Goal: Task Accomplishment & Management: Manage account settings

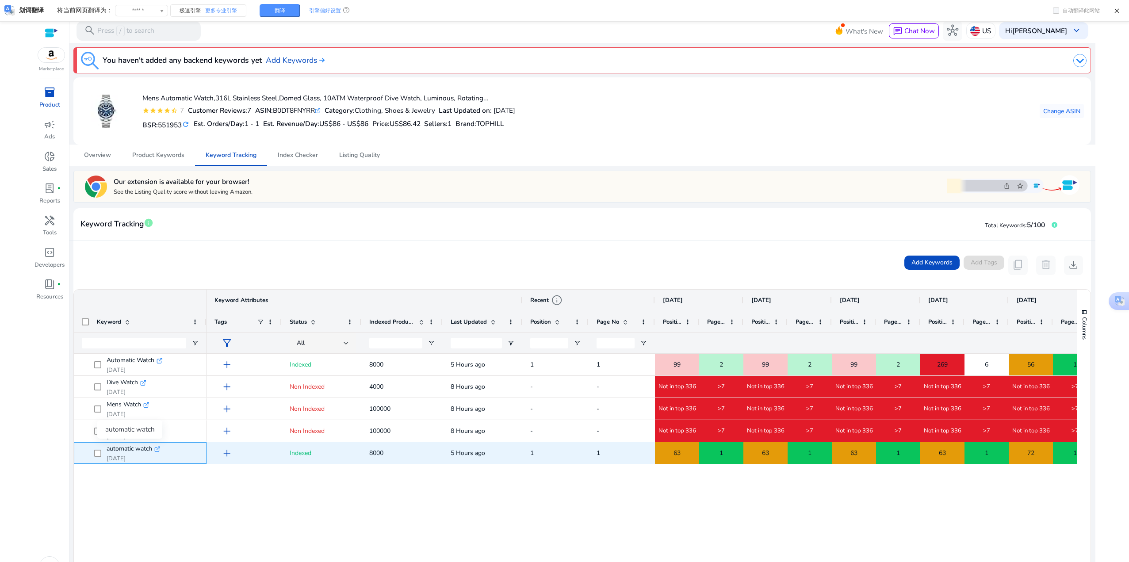
drag, startPoint x: 105, startPoint y: 448, endPoint x: 152, endPoint y: 451, distance: 47.0
click at [152, 451] on span "automatic watch .st0{fill:#2c8af8} Aug 14, 2025" at bounding box center [146, 453] width 104 height 19
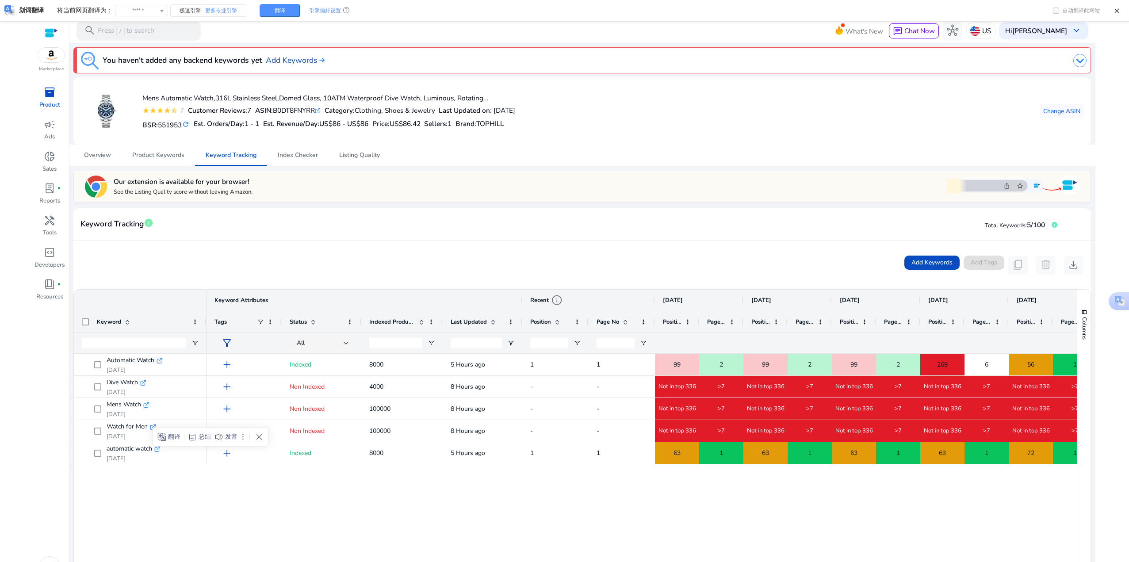
click at [351, 158] on span "Listing Quality" at bounding box center [359, 155] width 41 height 6
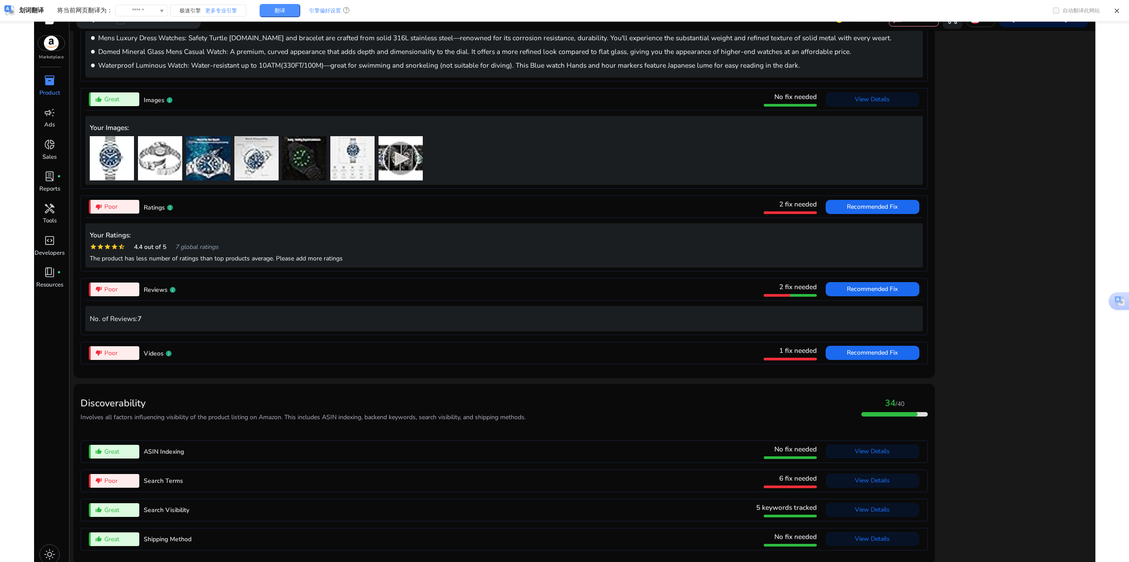
scroll to position [19, 0]
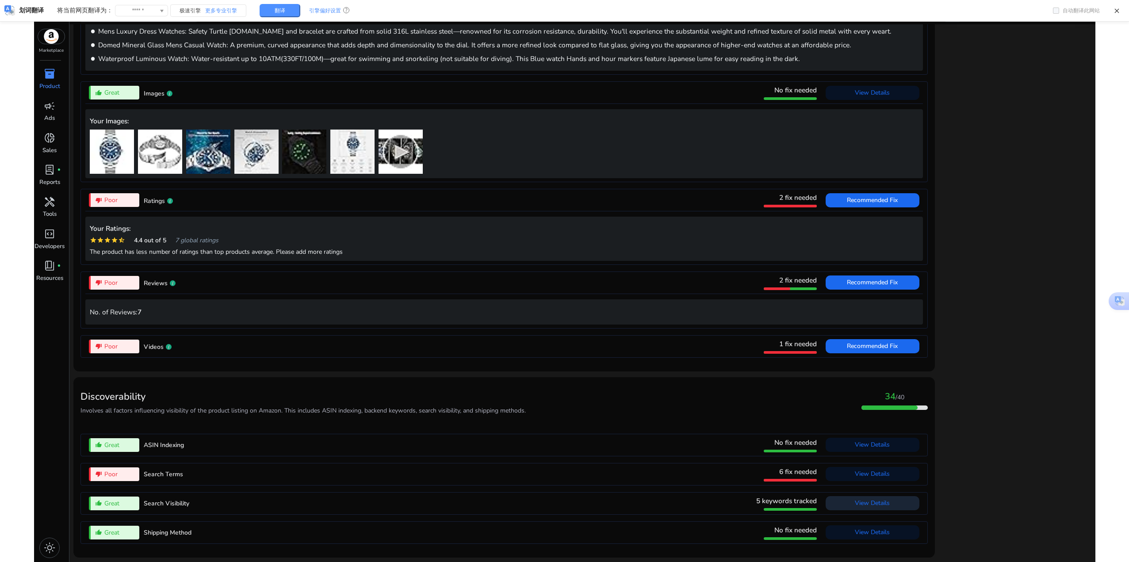
click at [868, 507] on span "View Details" at bounding box center [872, 503] width 35 height 8
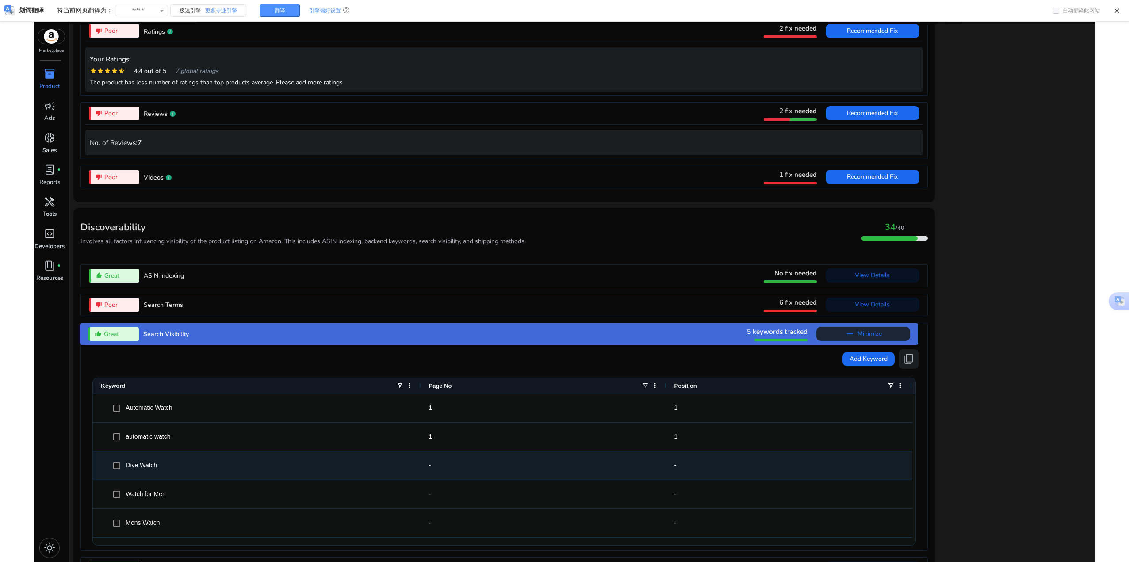
scroll to position [727, 0]
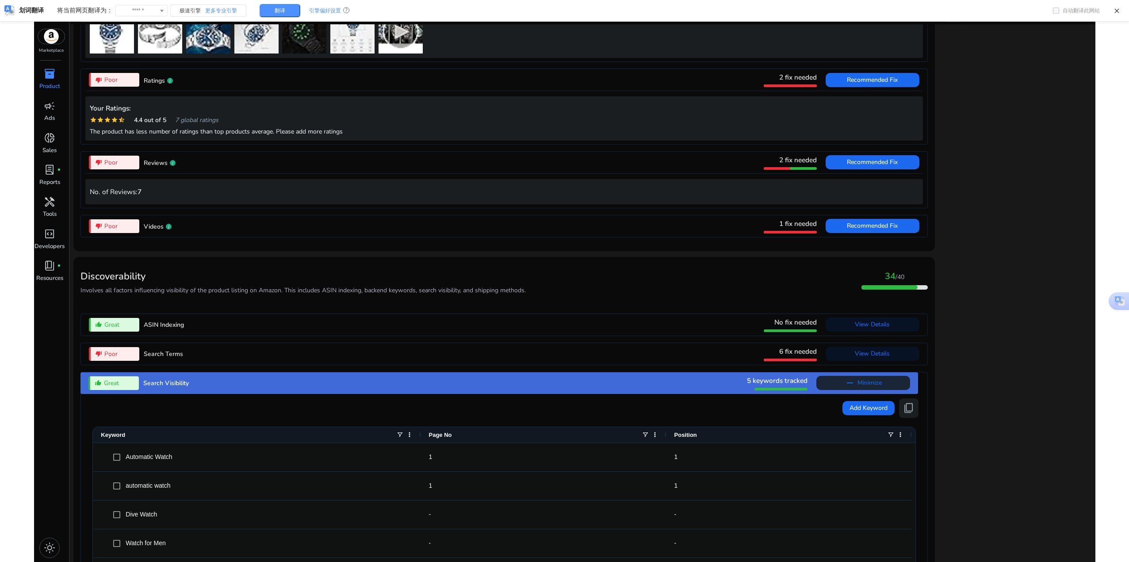
click at [581, 360] on div "thumb_down_alt Poor Search Terms 6 fix needed View Details" at bounding box center [503, 354] width 837 height 22
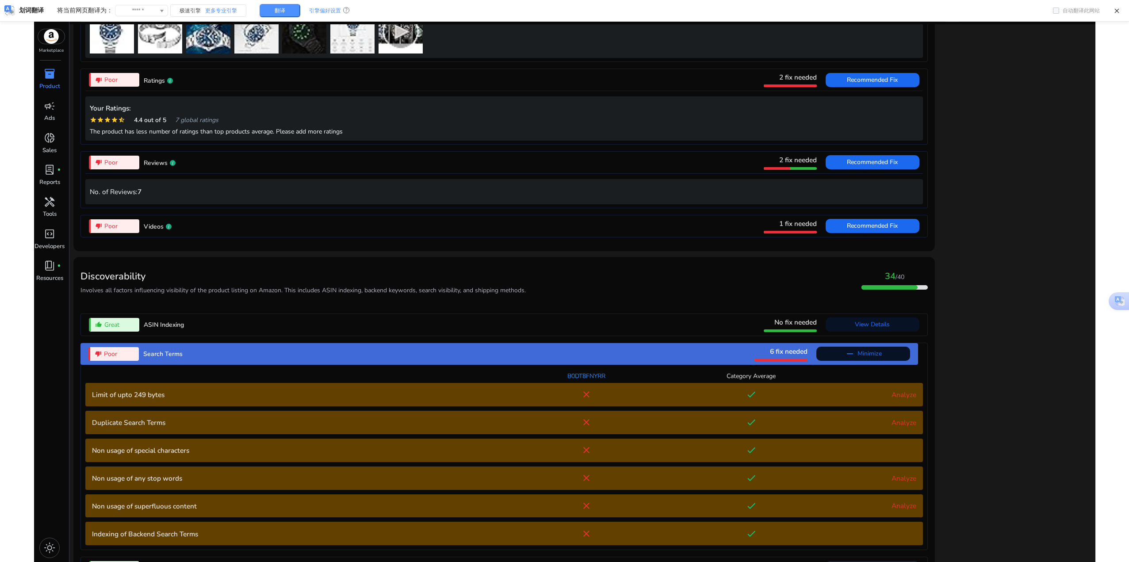
click at [579, 361] on div "thumb_down_alt Poor Search Terms 6 fix needed remove Minimize" at bounding box center [499, 354] width 837 height 22
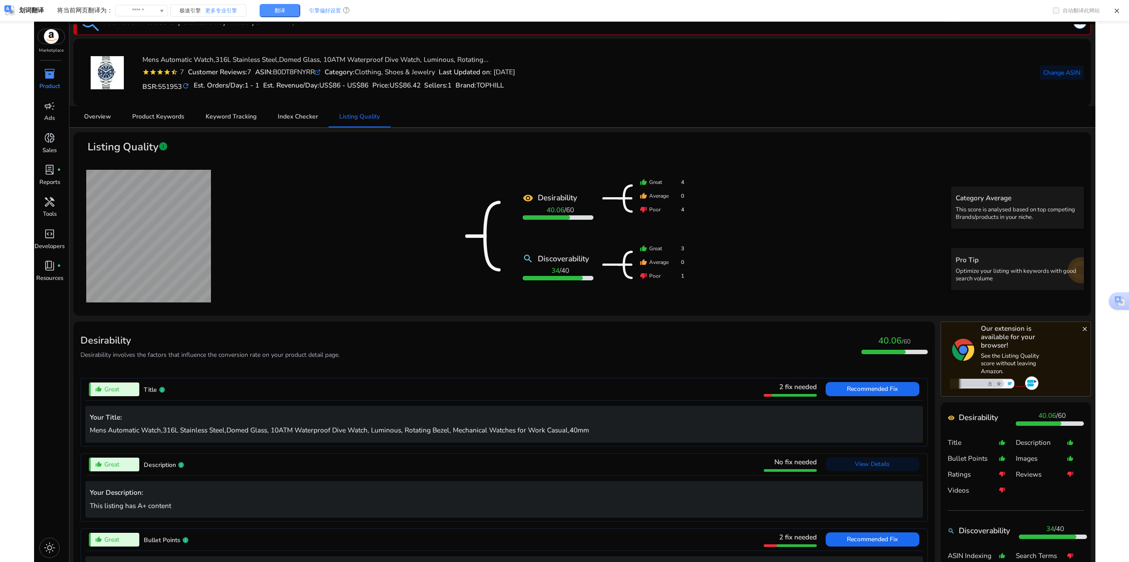
scroll to position [0, 0]
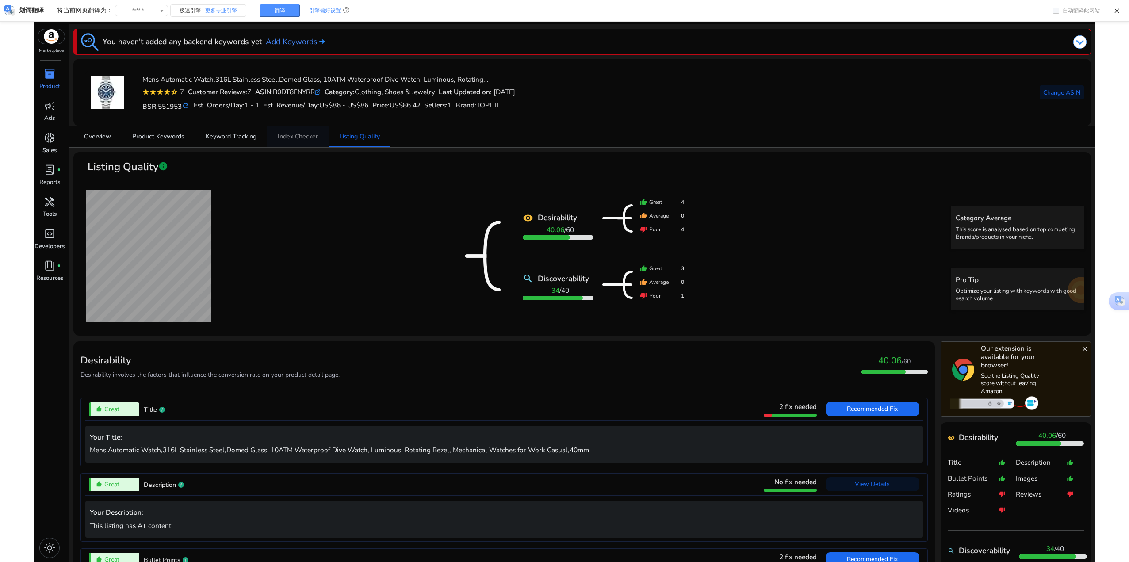
drag, startPoint x: 297, startPoint y: 138, endPoint x: 510, endPoint y: 235, distance: 233.2
click at [297, 138] on span "Index Checker" at bounding box center [298, 137] width 40 height 6
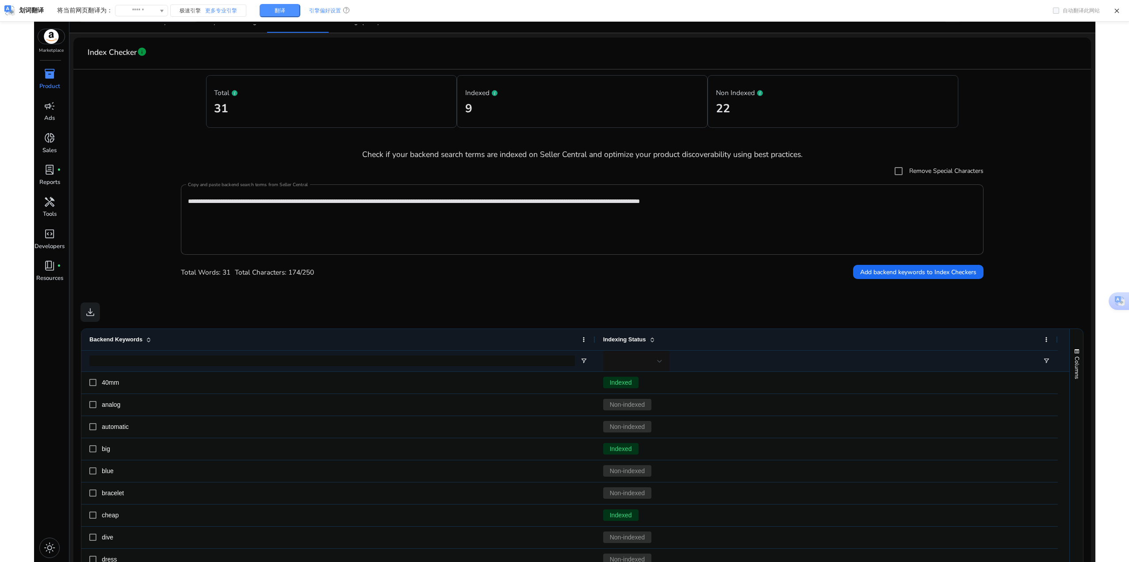
scroll to position [133, 0]
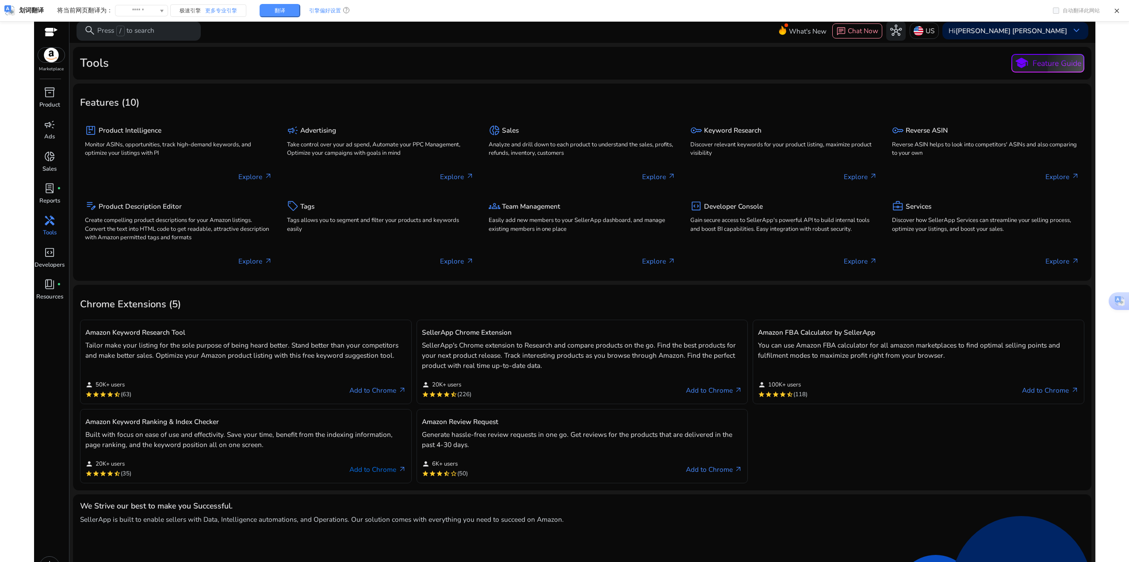
scroll to position [12, 0]
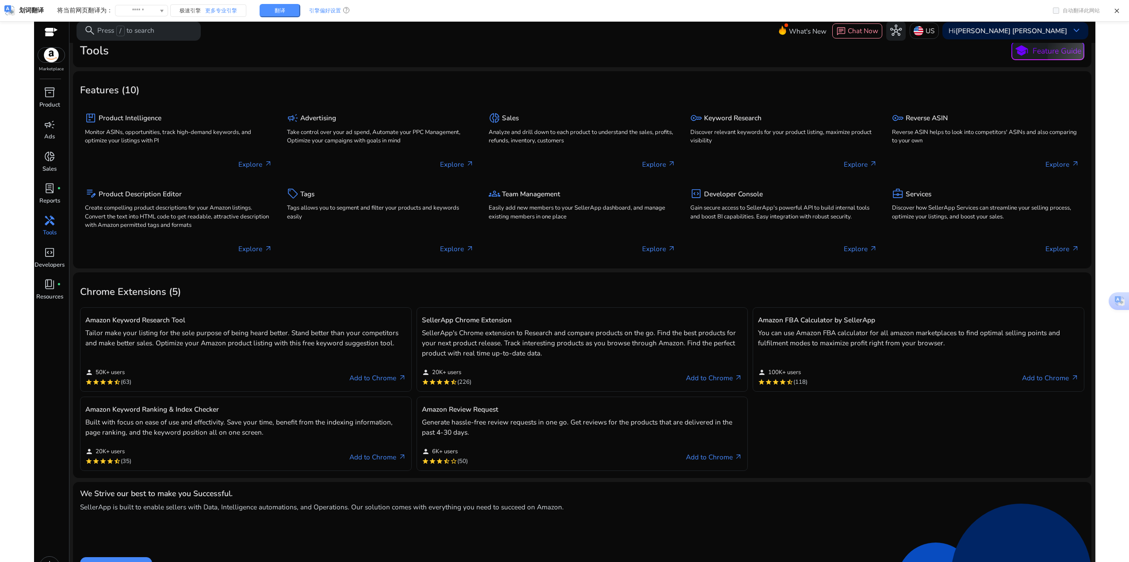
click at [474, 322] on h5 "SellerApp Chrome Extension" at bounding box center [582, 320] width 321 height 8
drag, startPoint x: 468, startPoint y: 375, endPoint x: 648, endPoint y: 372, distance: 180.5
click at [470, 375] on div "person 20K+ users" at bounding box center [447, 374] width 50 height 10
click at [703, 379] on link "Add to Chrome arrow_outward" at bounding box center [714, 378] width 57 height 12
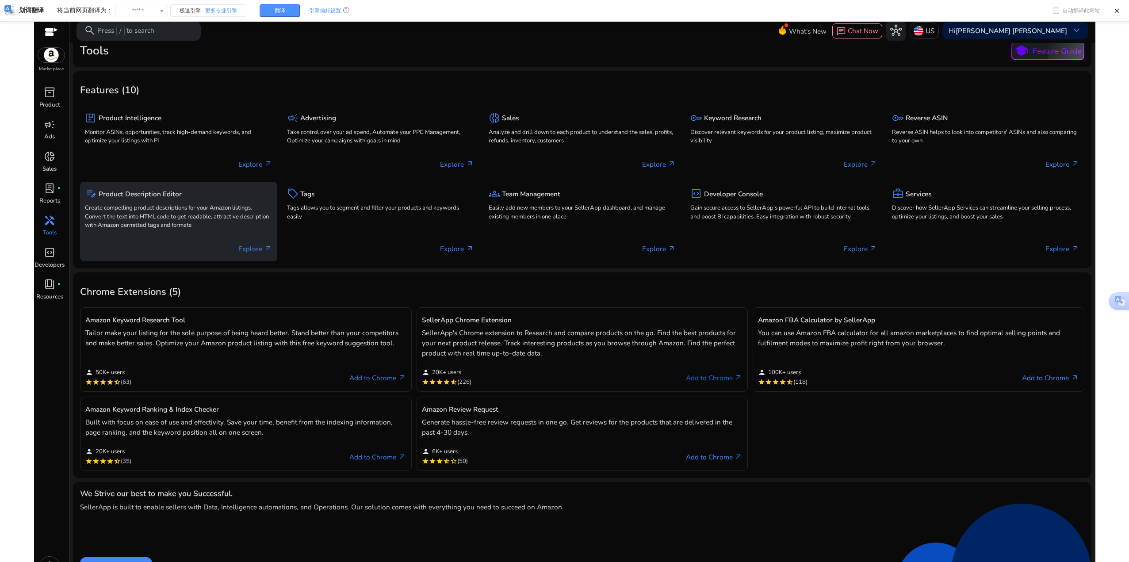
scroll to position [0, 0]
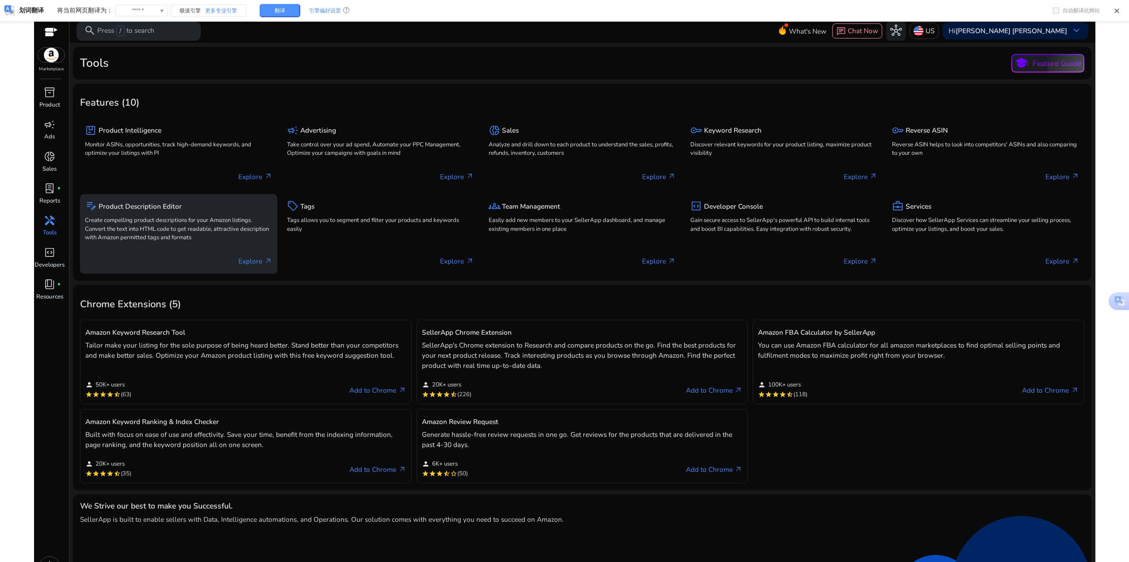
click at [216, 215] on div "edit_note Product Description Editor Create compelling product descriptions for…" at bounding box center [178, 222] width 187 height 46
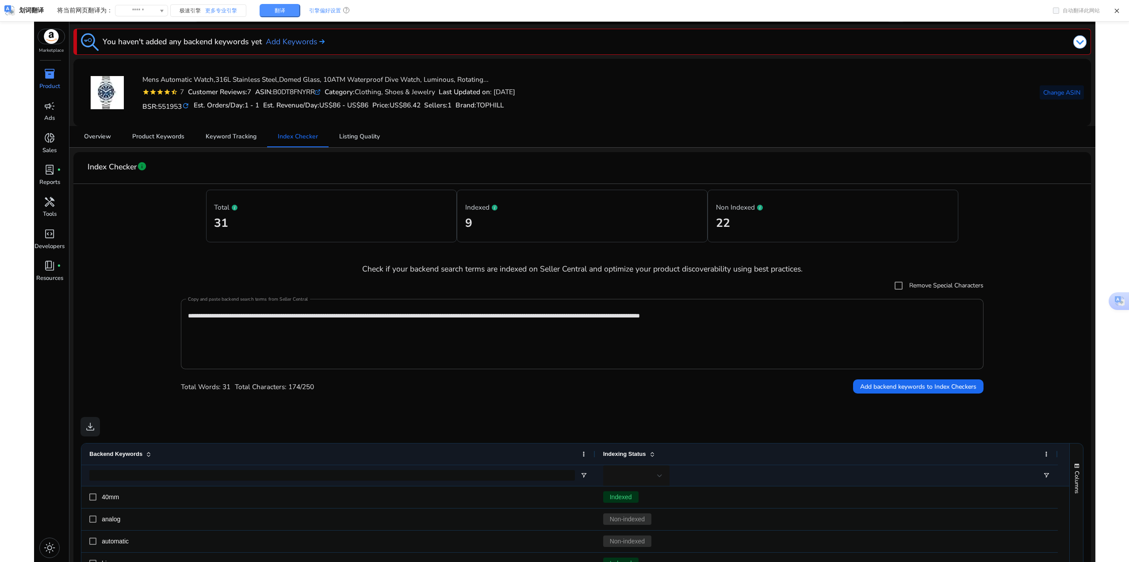
scroll to position [133, 0]
click at [1073, 49] on div at bounding box center [717, 42] width 739 height 18
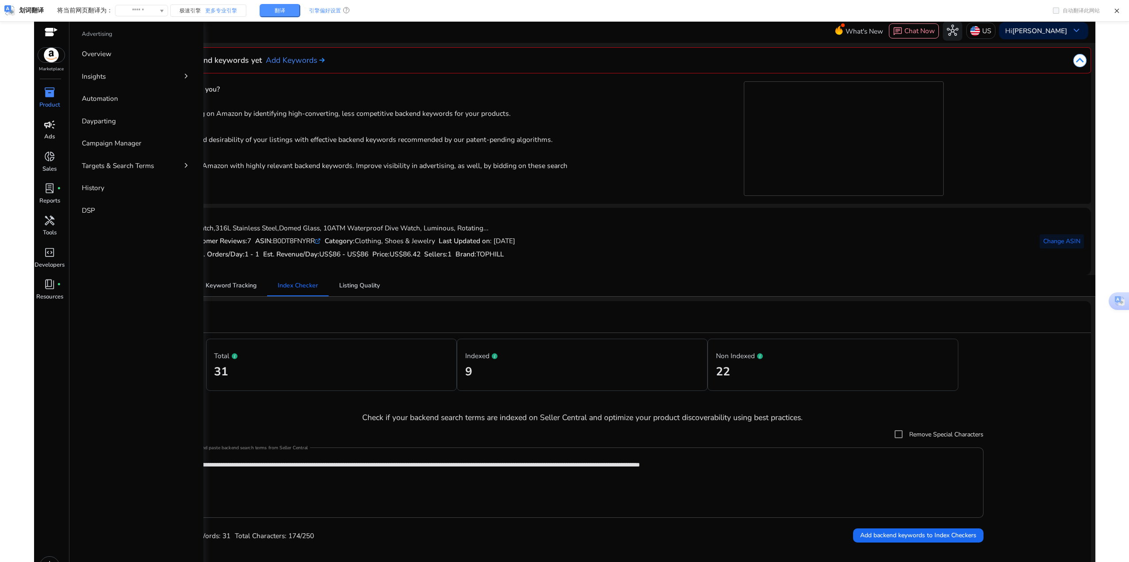
click at [57, 128] on div "campaign" at bounding box center [49, 124] width 27 height 15
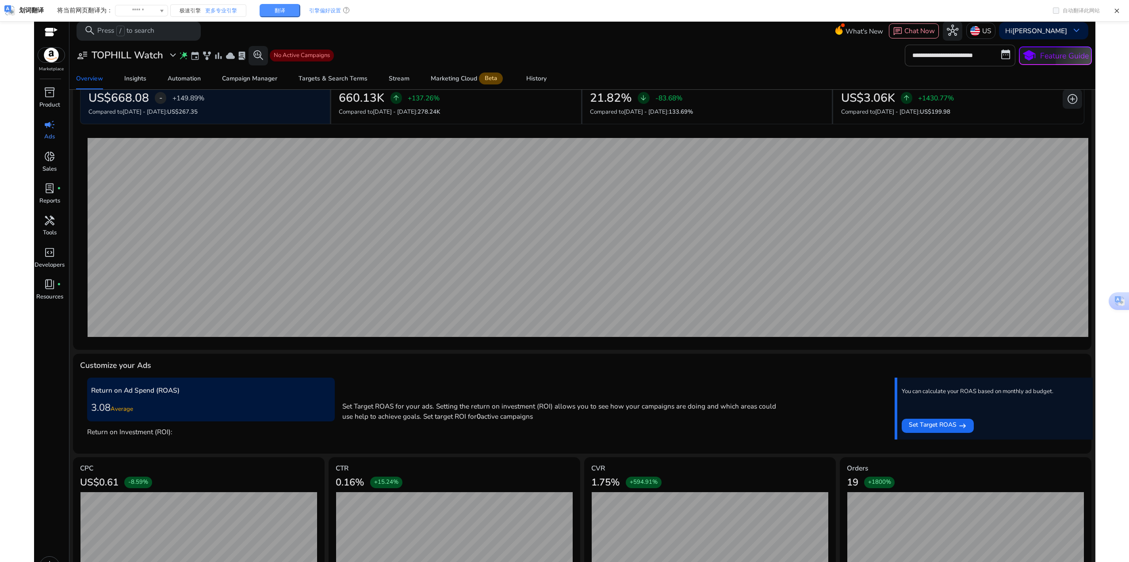
click at [55, 62] on img at bounding box center [51, 55] width 27 height 15
click at [53, 96] on span "inventory_2" at bounding box center [50, 93] width 12 height 12
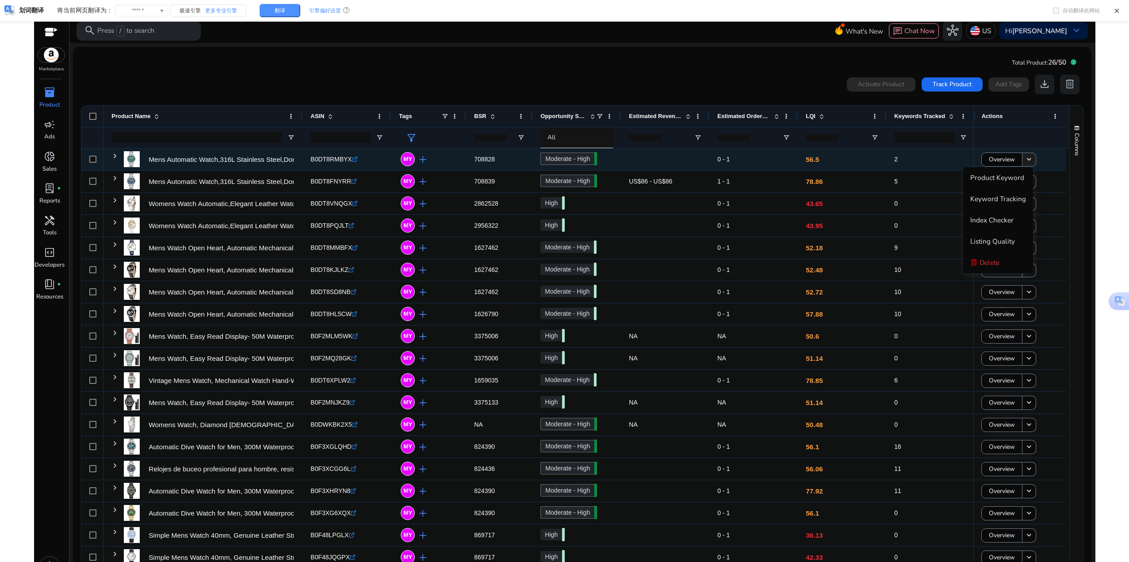
click at [1025, 159] on mat-icon "keyboard_arrow_down" at bounding box center [1029, 159] width 9 height 9
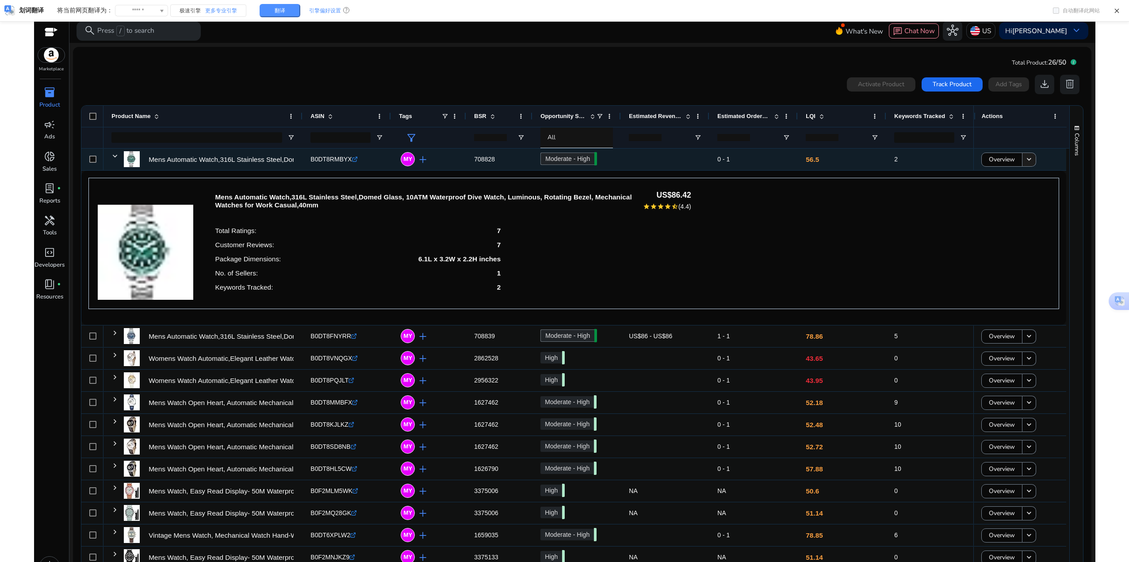
click at [1029, 161] on mat-icon "keyboard_arrow_down" at bounding box center [1029, 159] width 9 height 9
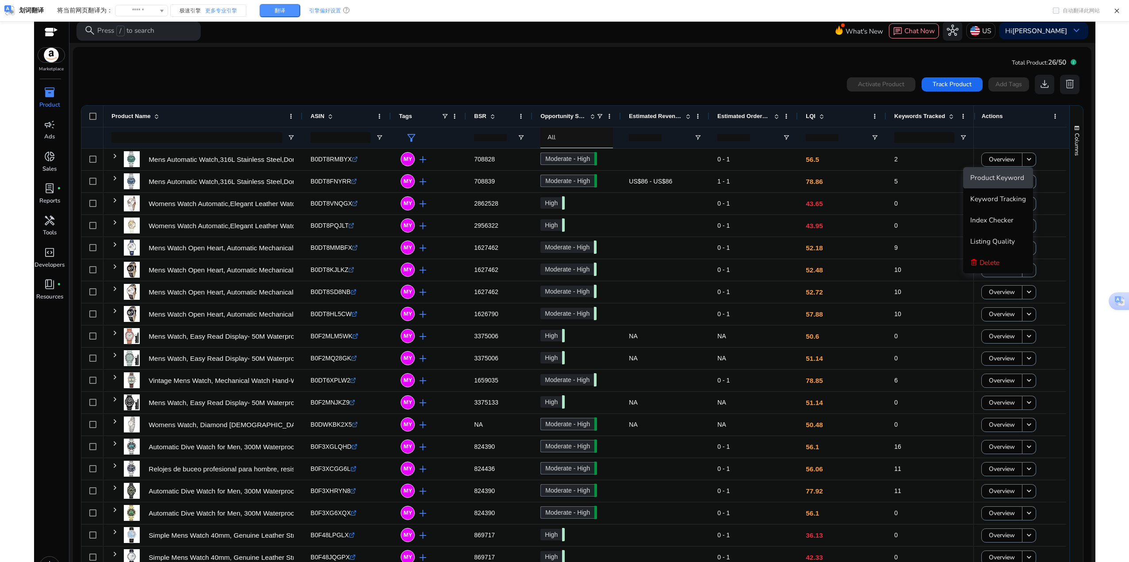
click at [1018, 177] on span "Product Keyword" at bounding box center [998, 177] width 54 height 9
click at [1025, 158] on mat-icon "keyboard_arrow_down" at bounding box center [1029, 159] width 9 height 9
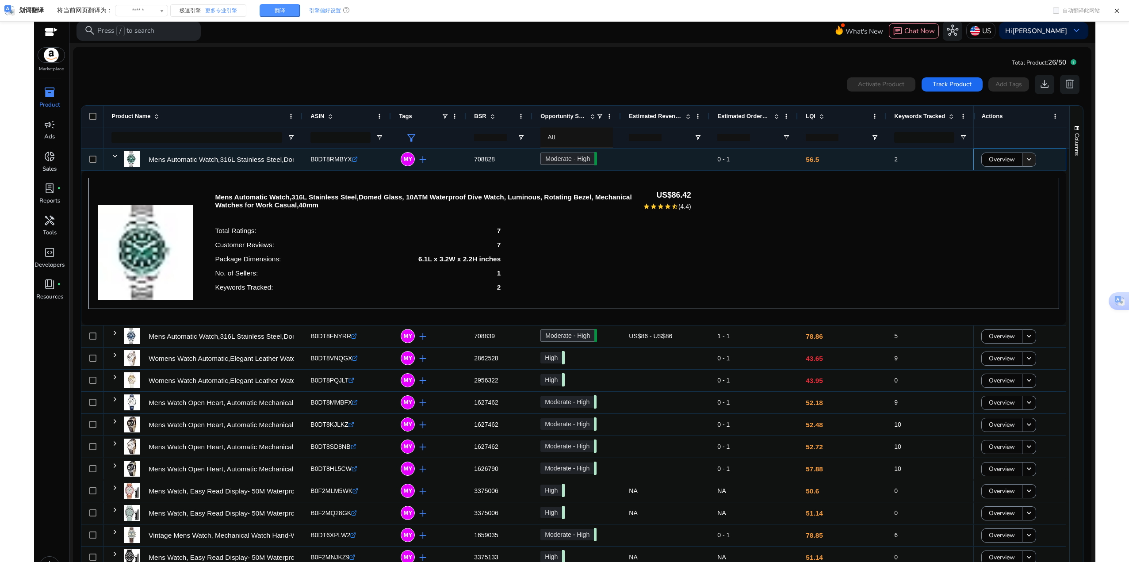
click at [1027, 159] on mat-icon "keyboard_arrow_down" at bounding box center [1029, 159] width 9 height 9
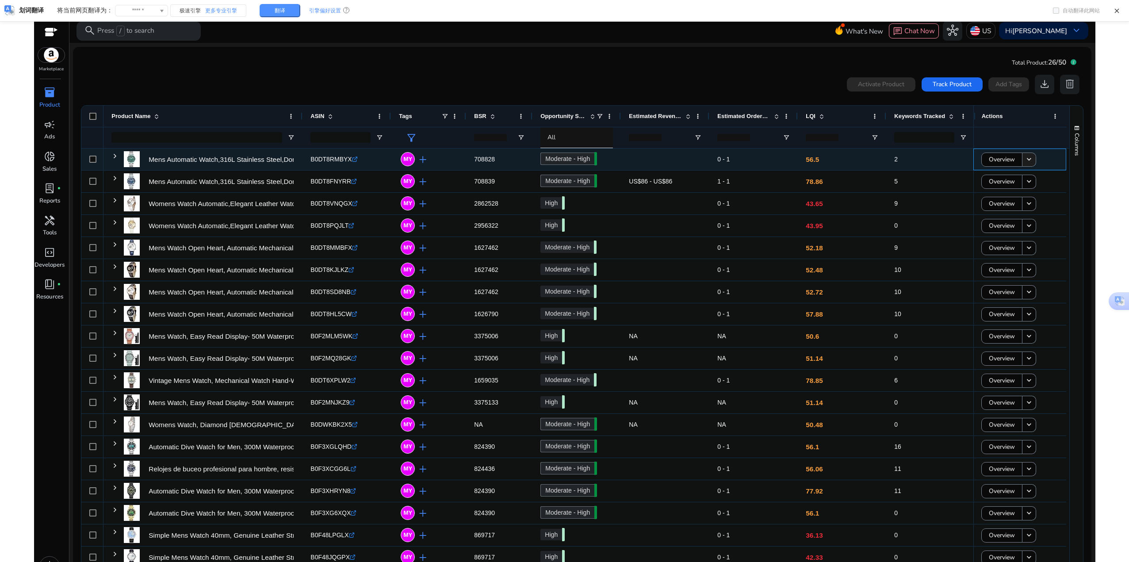
click at [1027, 161] on mat-icon "keyboard_arrow_down" at bounding box center [1029, 159] width 9 height 9
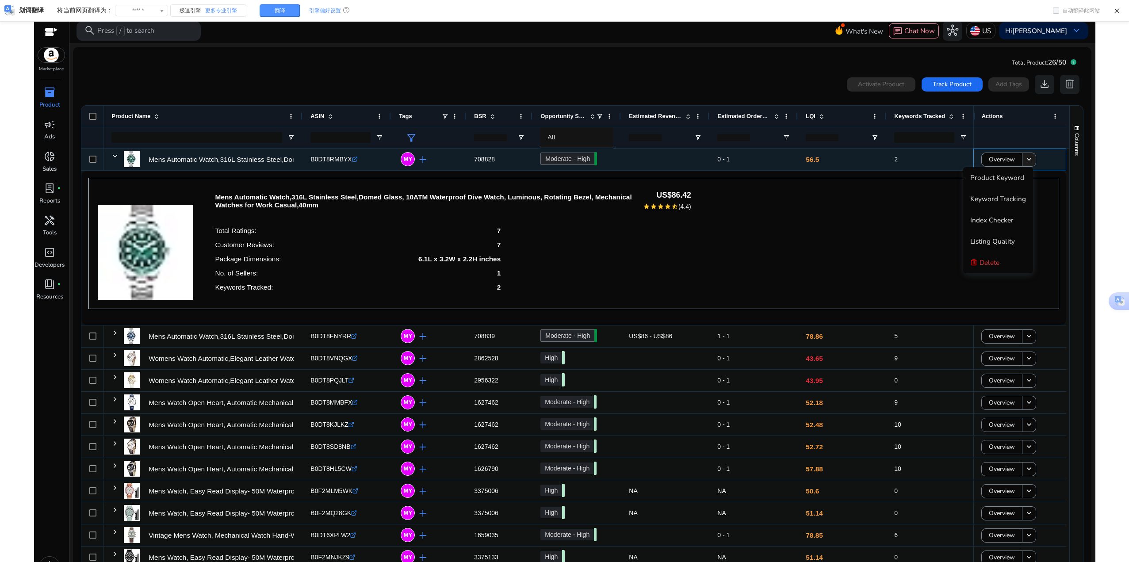
click at [1026, 163] on mat-icon "keyboard_arrow_down" at bounding box center [1029, 159] width 9 height 9
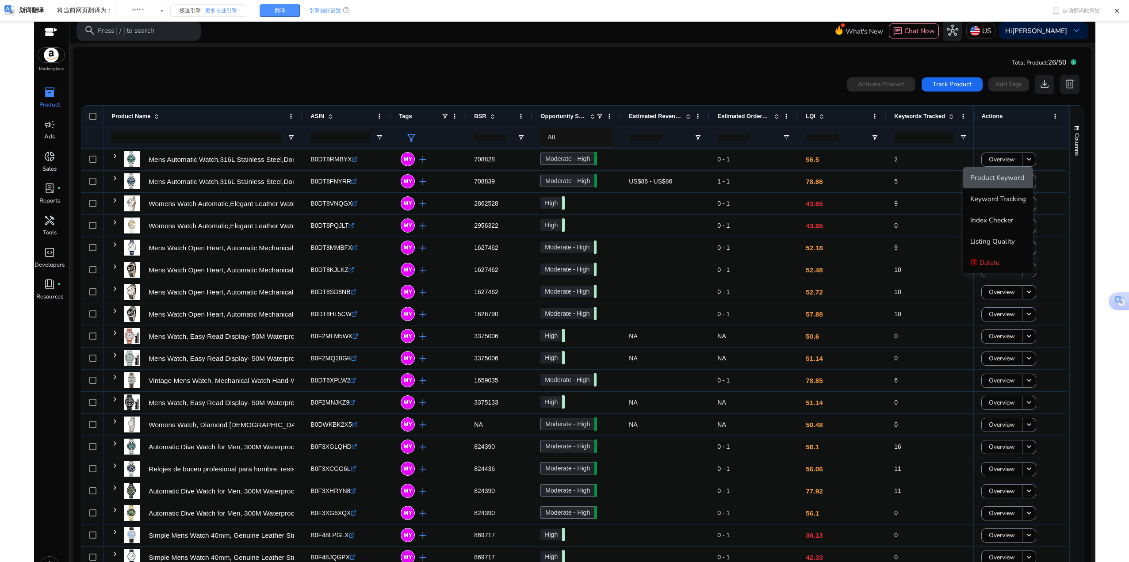
click at [1019, 183] on span "Product Keyword" at bounding box center [998, 178] width 54 height 18
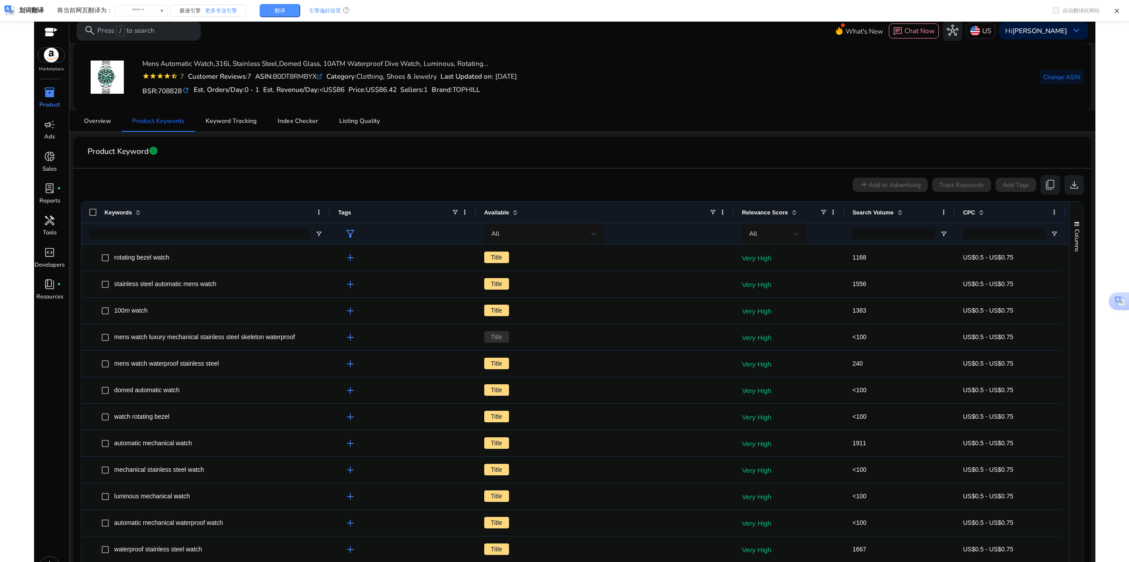
click at [513, 175] on app-product-keyword-grid "add Add to Advertising Track Keywords Add Tags content_copy download 1 to 50 of…" at bounding box center [582, 431] width 1003 height 524
click at [155, 150] on span "info" at bounding box center [154, 151] width 10 height 10
click at [325, 133] on link "Learn More arrow_forward" at bounding box center [319, 135] width 45 height 10
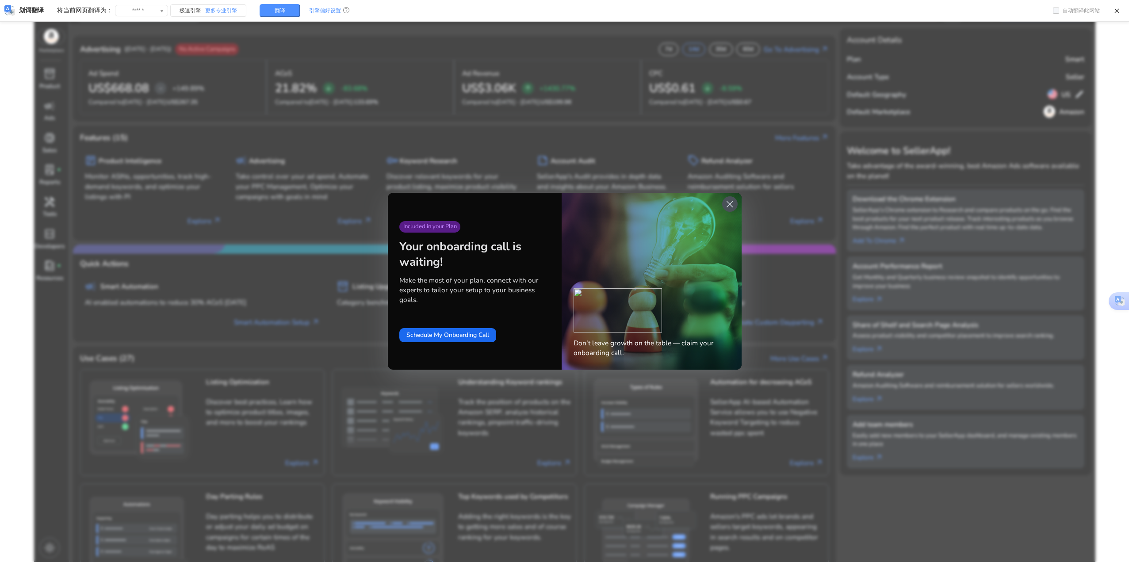
click at [727, 210] on span "close" at bounding box center [730, 205] width 12 height 12
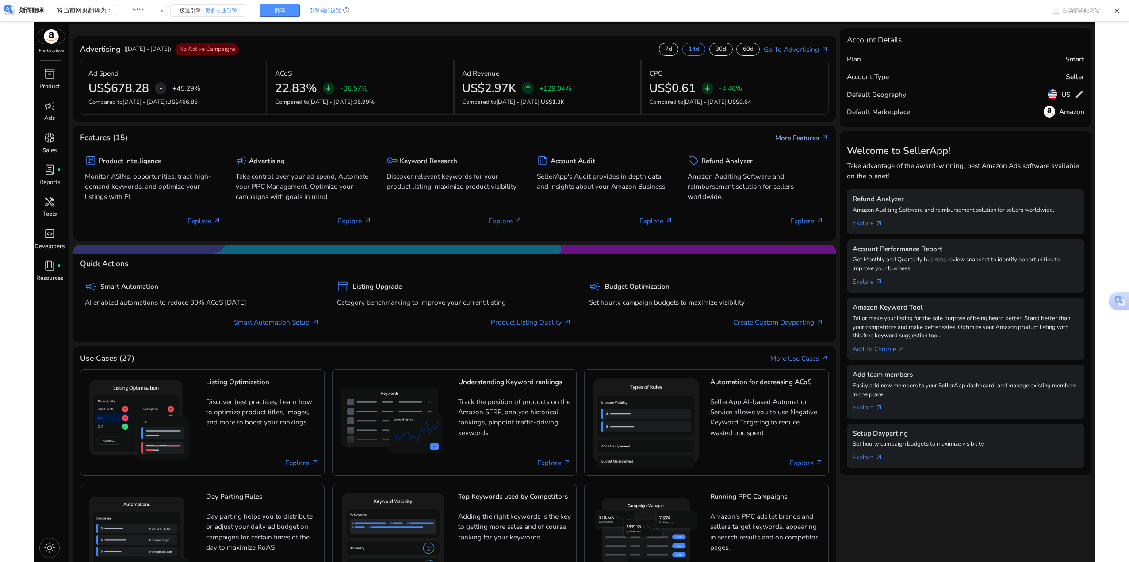
click at [804, 140] on link "More Features arrow_outward" at bounding box center [803, 138] width 54 height 10
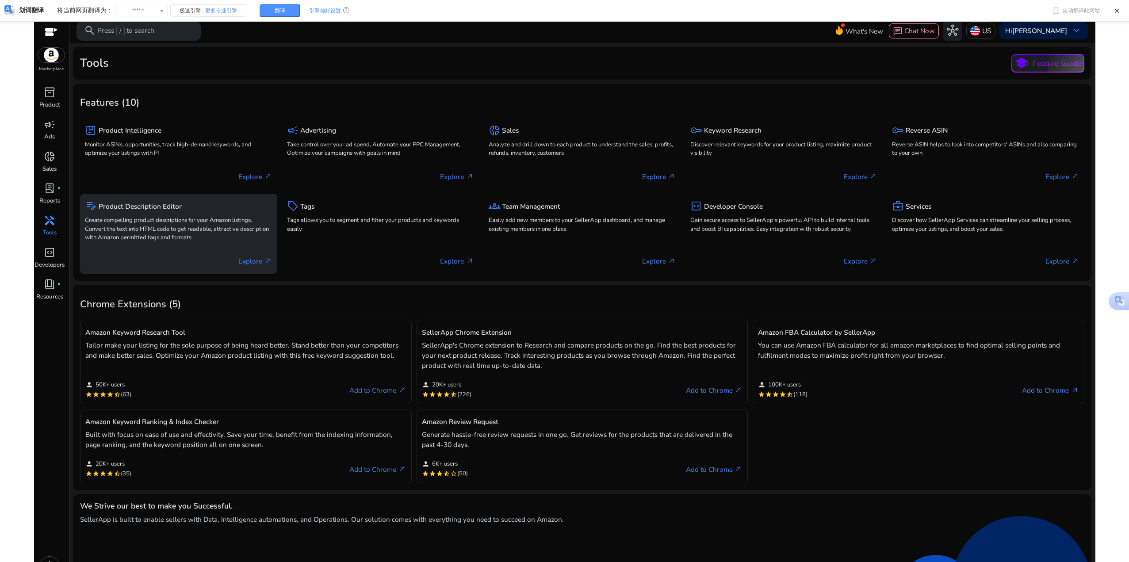
click at [177, 207] on h5 "Product Description Editor" at bounding box center [140, 207] width 83 height 8
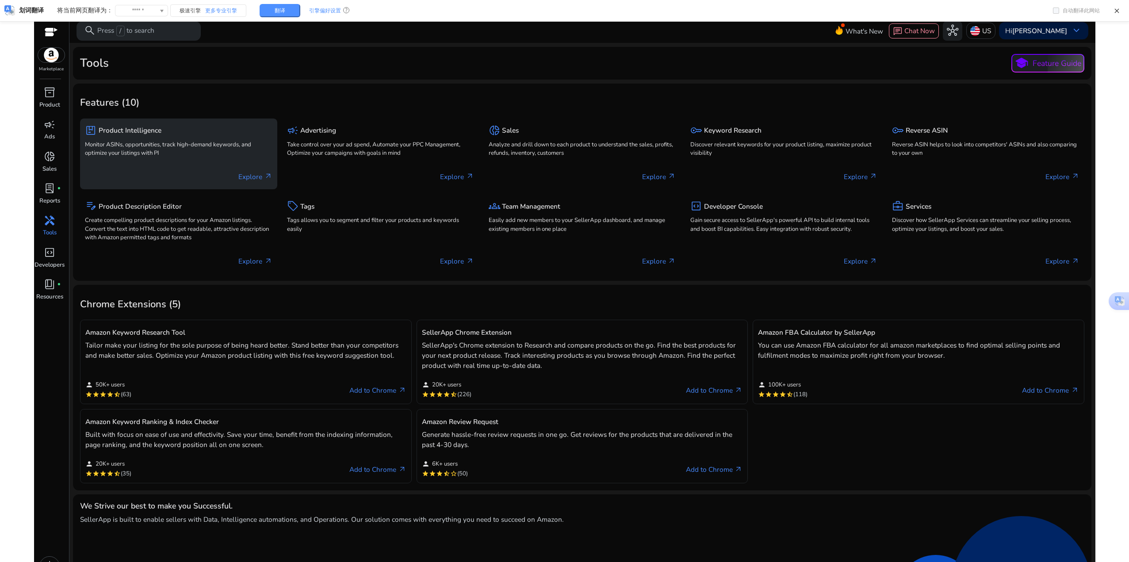
click at [135, 134] on h5 "Product Intelligence" at bounding box center [130, 131] width 63 height 8
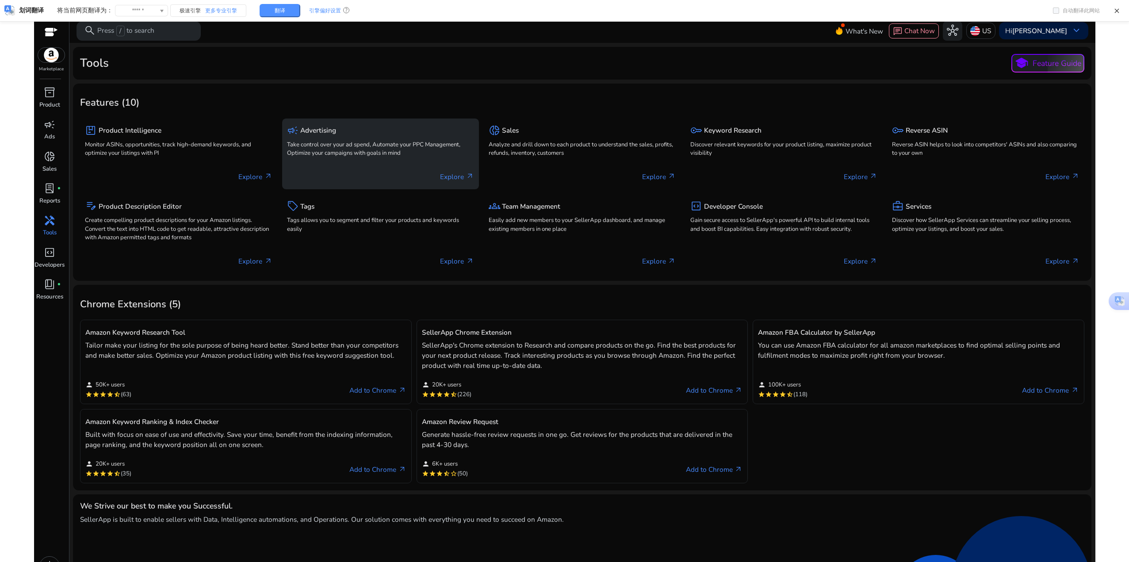
click at [376, 136] on div "campaign Advertising" at bounding box center [380, 130] width 187 height 14
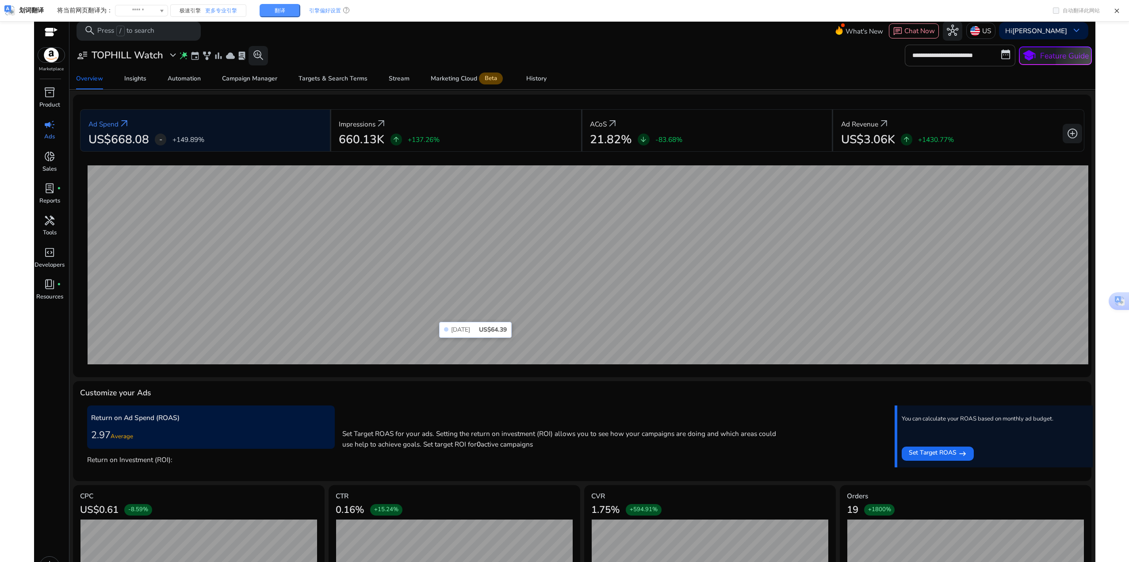
scroll to position [60, 0]
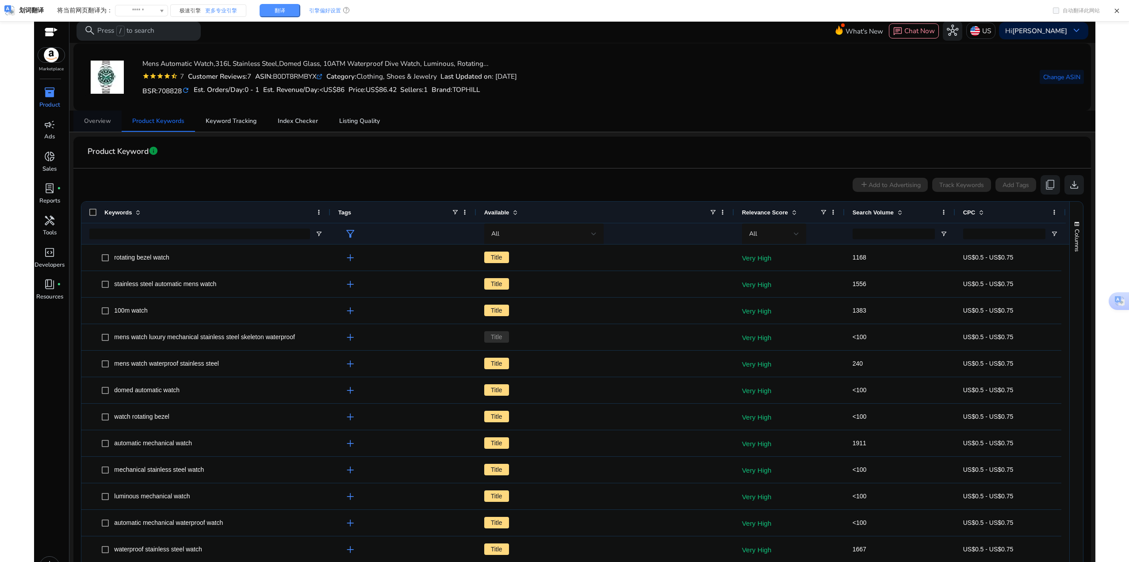
click at [96, 118] on span "Overview" at bounding box center [97, 121] width 27 height 6
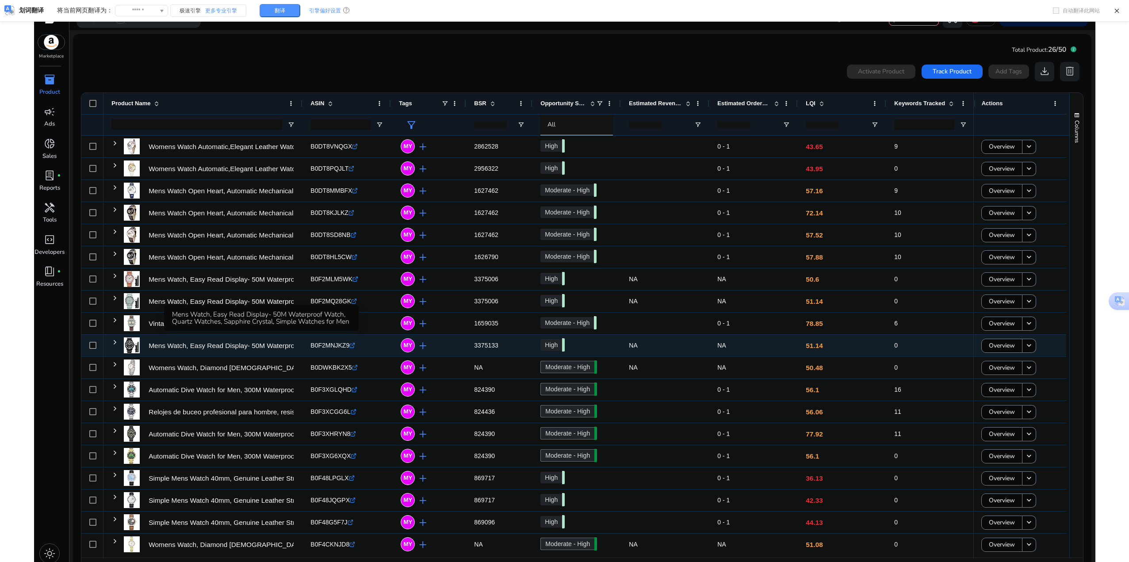
scroll to position [19, 0]
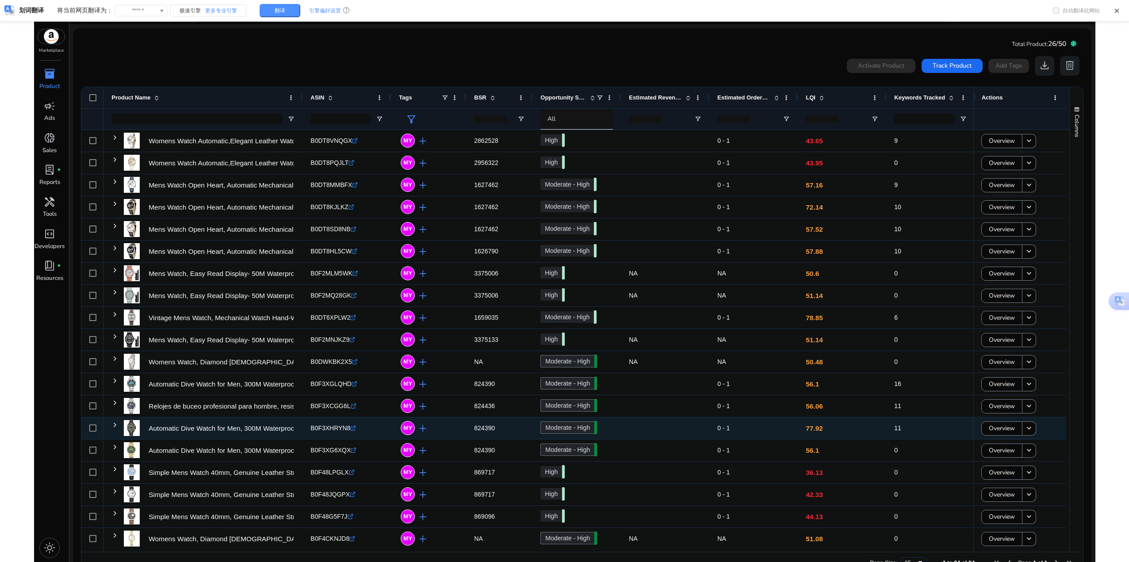
click at [117, 426] on span at bounding box center [114, 425] width 7 height 7
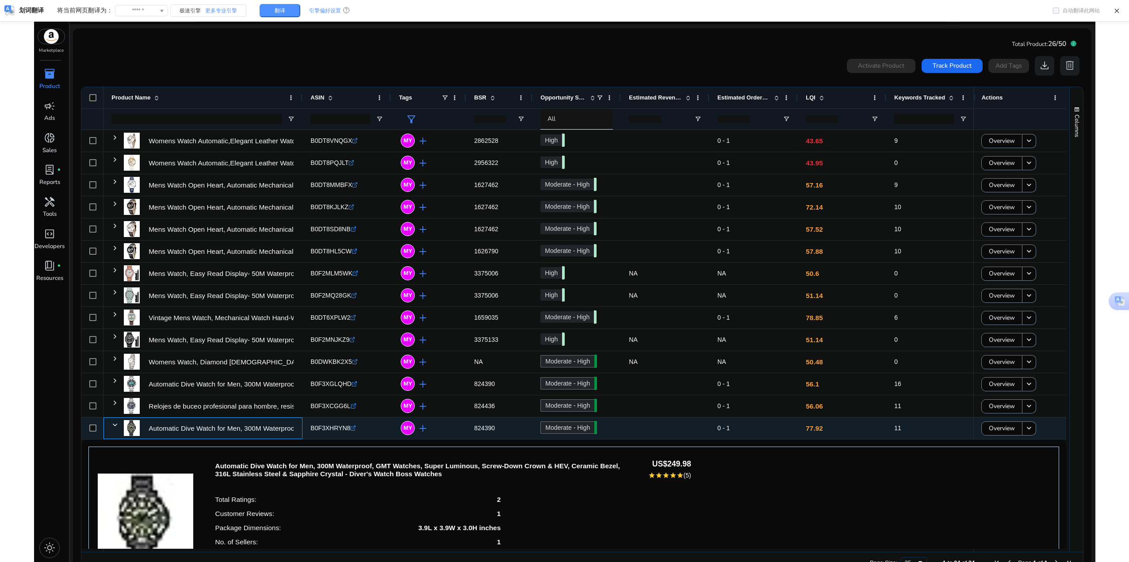
click at [116, 424] on span at bounding box center [114, 425] width 7 height 7
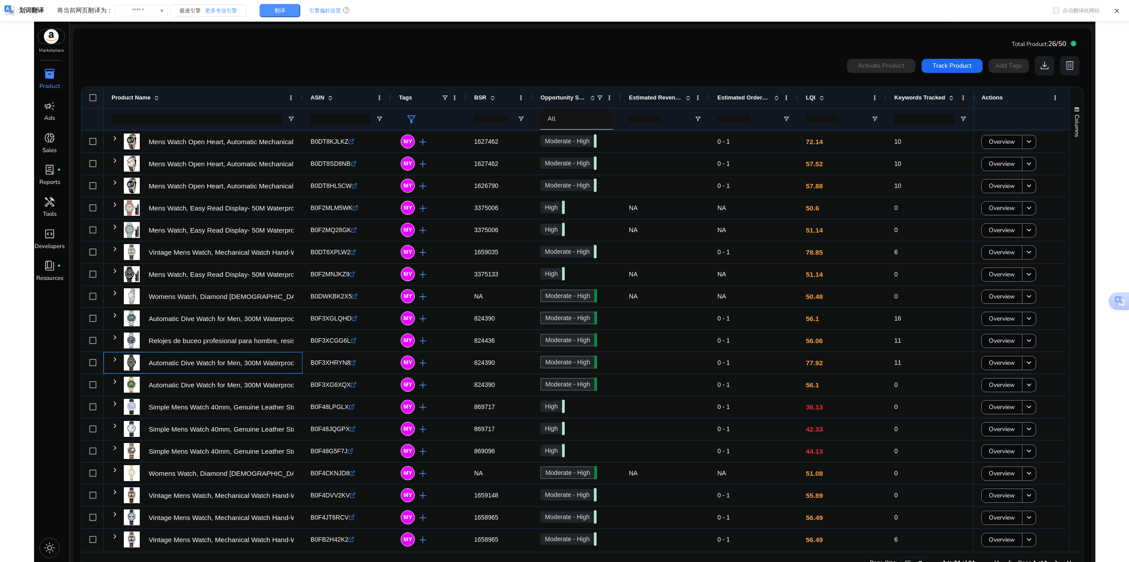
scroll to position [112, 0]
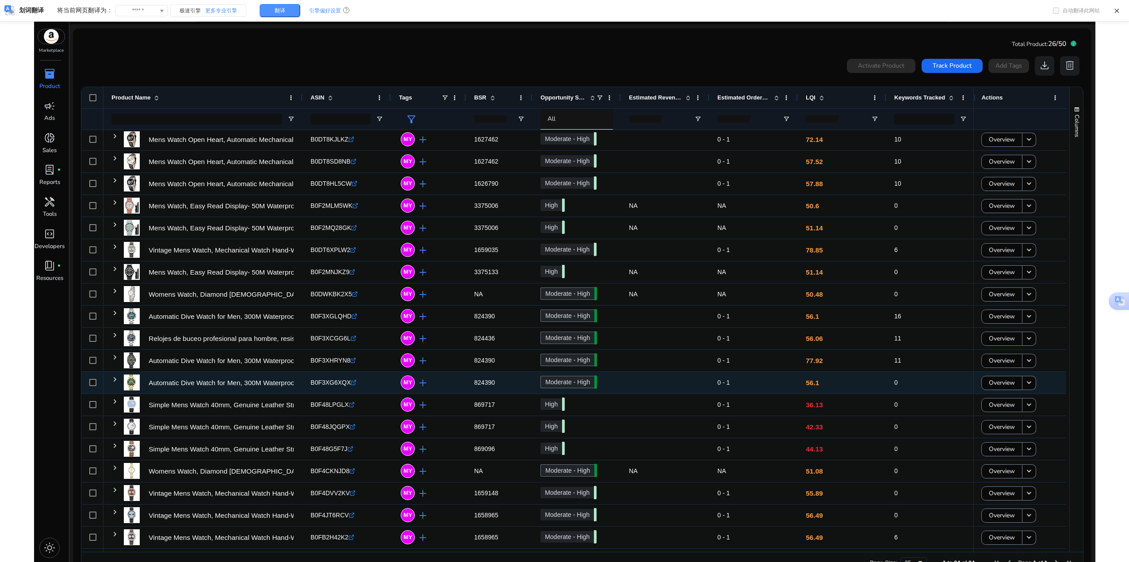
click at [114, 381] on span at bounding box center [114, 379] width 7 height 7
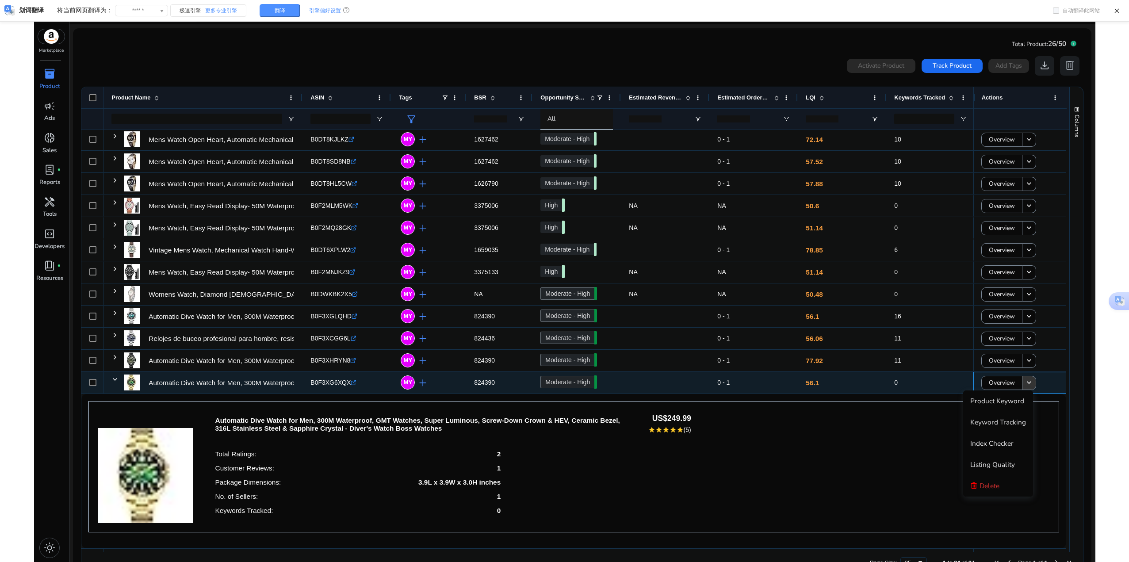
click at [1025, 386] on mat-icon "keyboard_arrow_down" at bounding box center [1029, 383] width 9 height 9
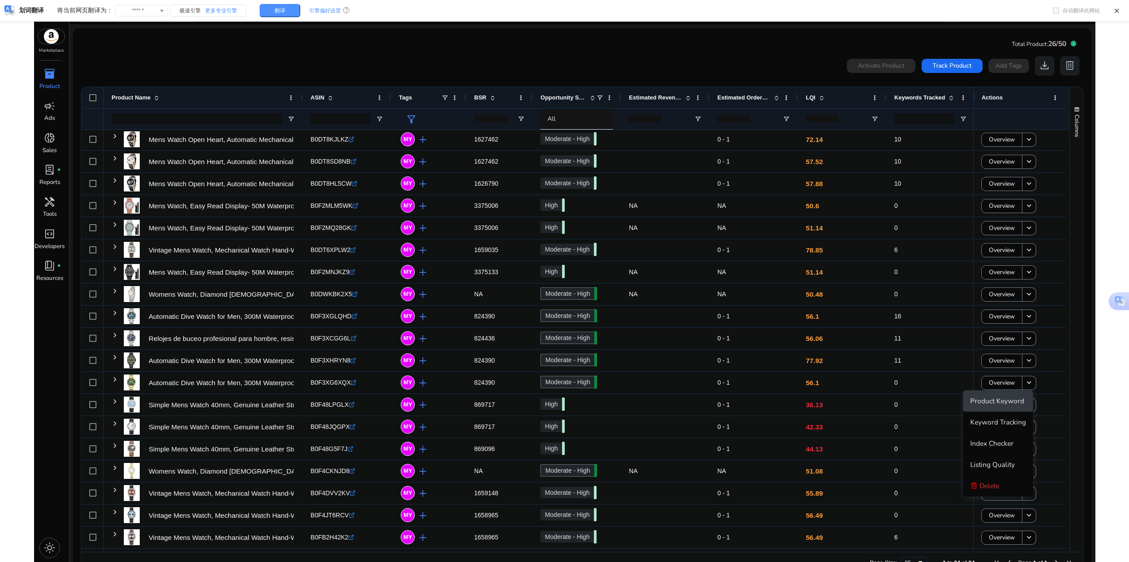
click at [1008, 402] on span "Product Keyword" at bounding box center [998, 400] width 54 height 9
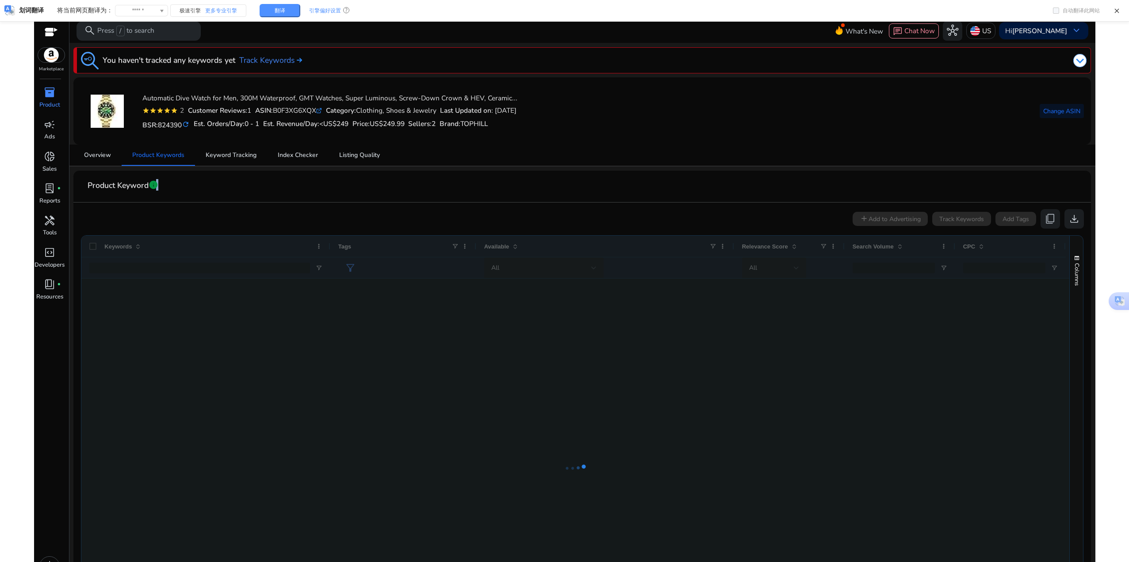
click at [155, 184] on span "info" at bounding box center [154, 185] width 10 height 10
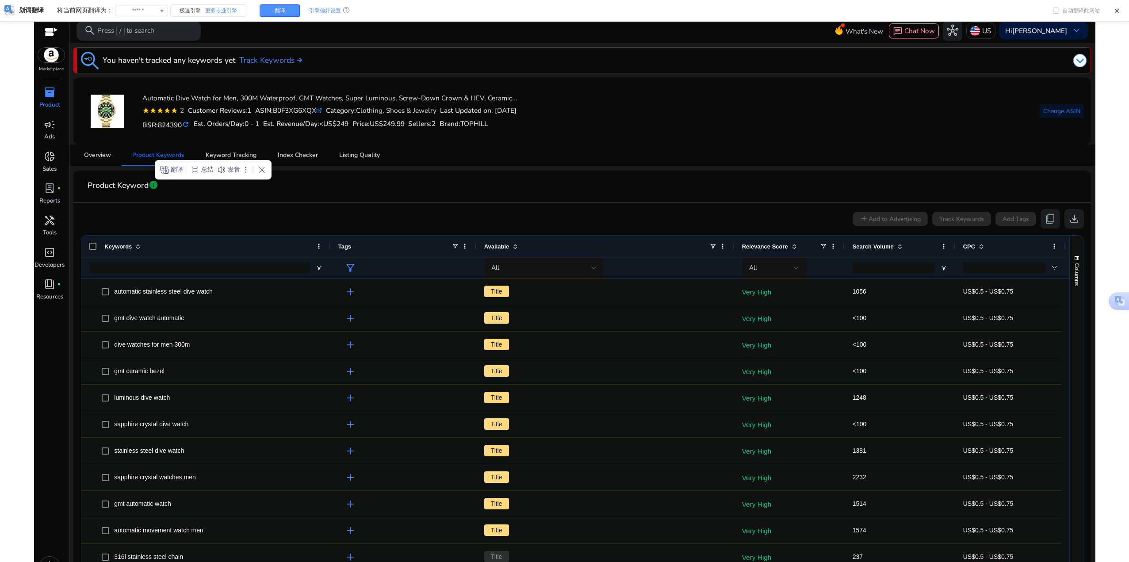
click at [338, 185] on mat-card-header "Product Keyword info" at bounding box center [582, 190] width 1003 height 25
click at [250, 157] on span "Keyword Tracking" at bounding box center [231, 155] width 51 height 6
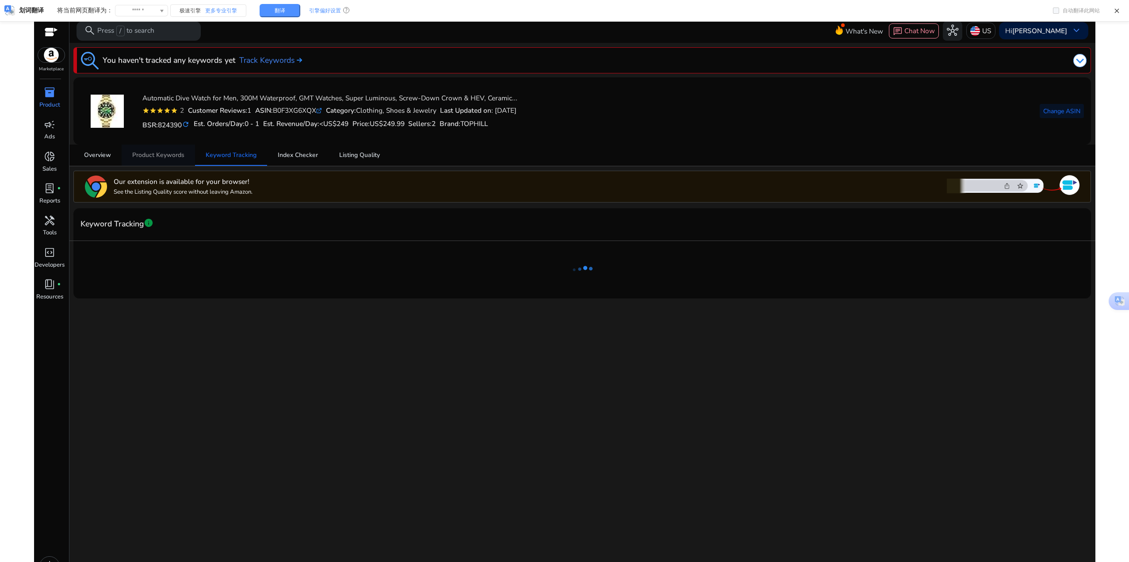
click at [166, 163] on span "Product Keywords" at bounding box center [158, 155] width 52 height 21
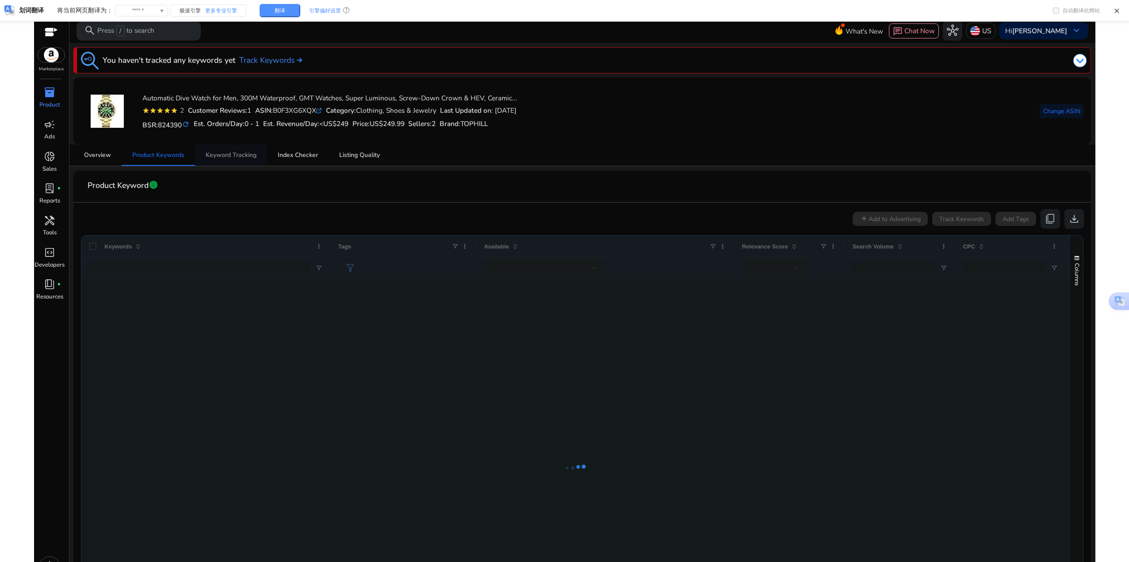
click at [251, 150] on span "Keyword Tracking" at bounding box center [231, 155] width 51 height 21
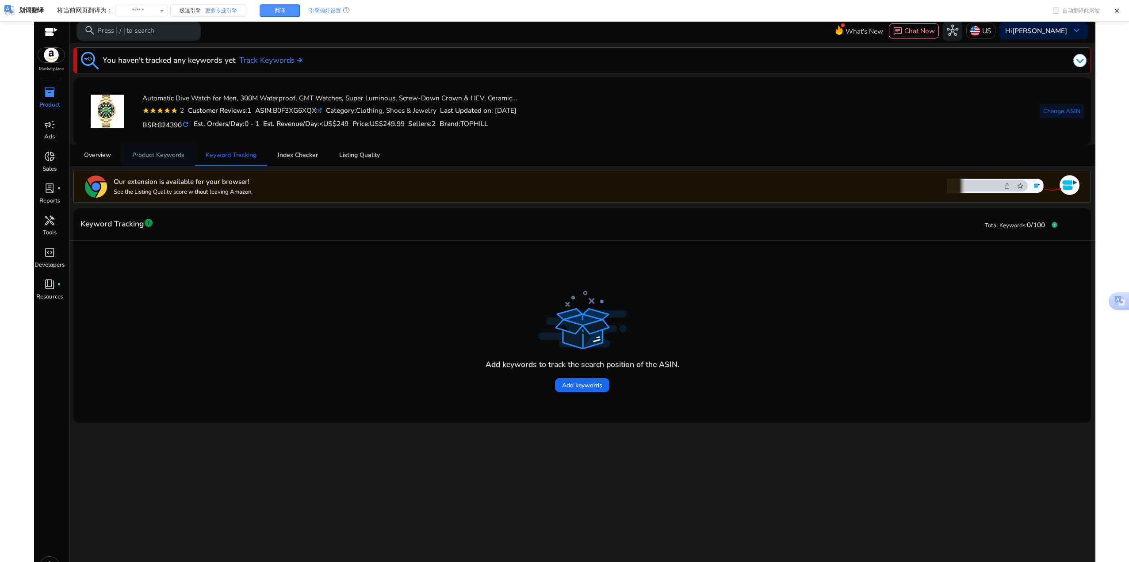
click at [155, 150] on span "Product Keywords" at bounding box center [158, 155] width 52 height 21
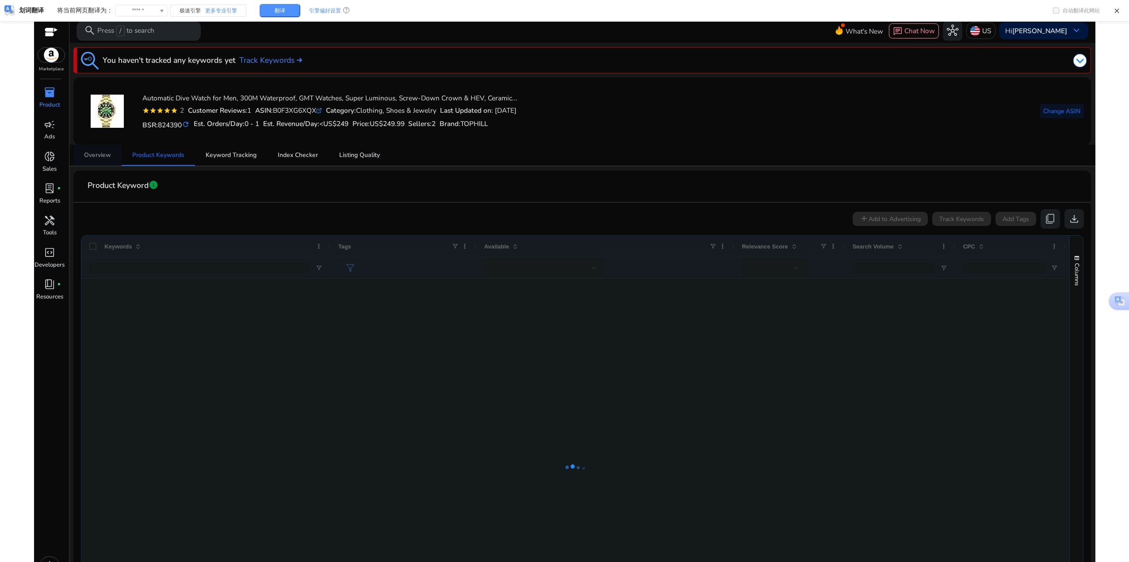
click at [100, 162] on span "Overview" at bounding box center [97, 155] width 27 height 21
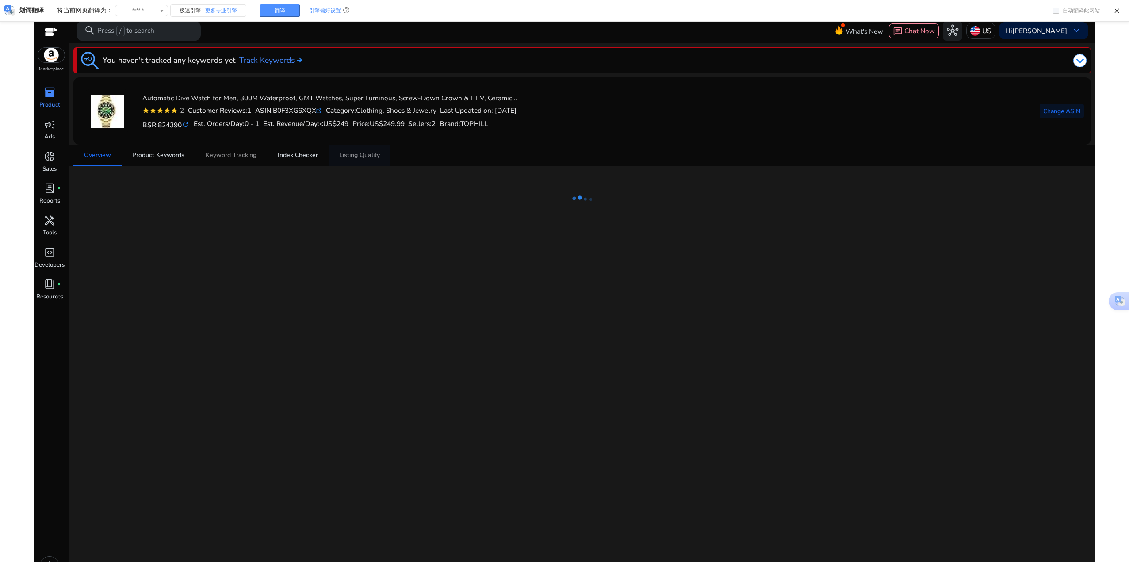
click at [231, 154] on span "Keyword Tracking" at bounding box center [231, 155] width 51 height 6
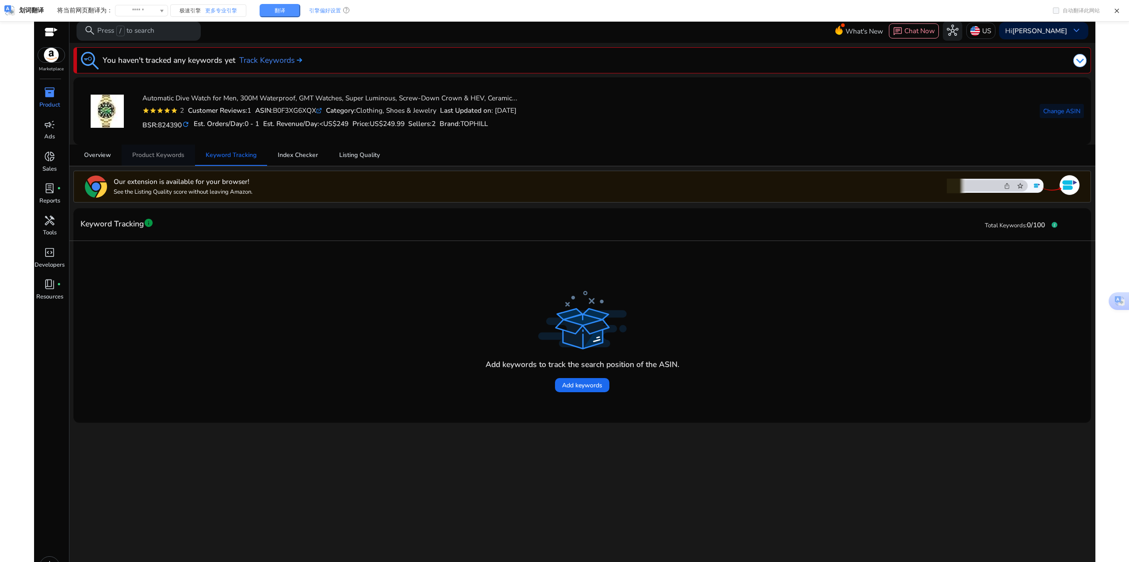
click at [175, 157] on span "Product Keywords" at bounding box center [158, 155] width 52 height 6
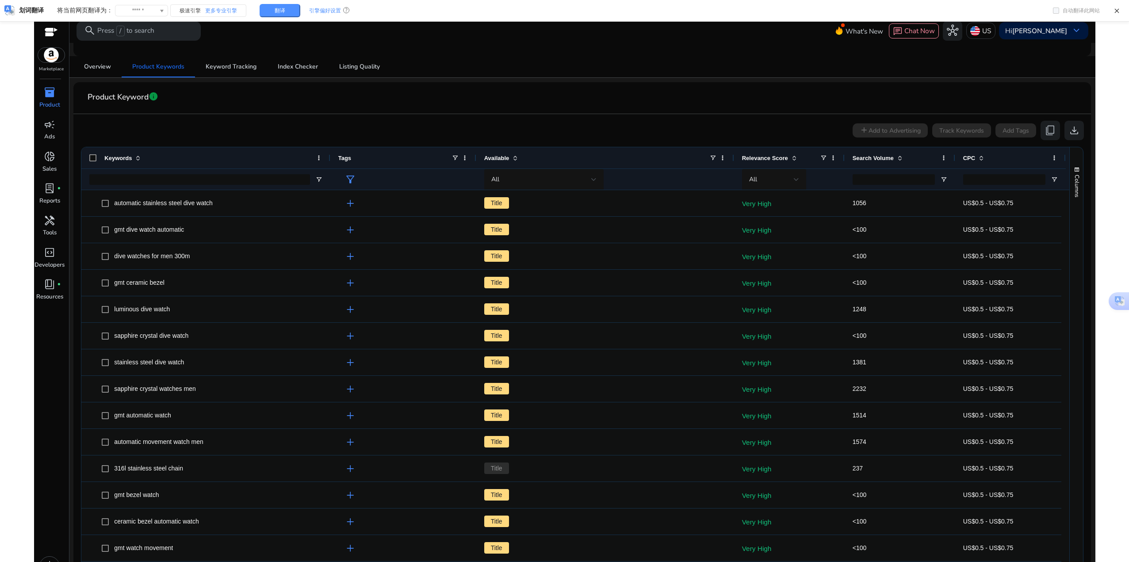
click at [885, 161] on span "Search Volume" at bounding box center [873, 158] width 41 height 7
click at [897, 159] on span at bounding box center [900, 157] width 7 height 7
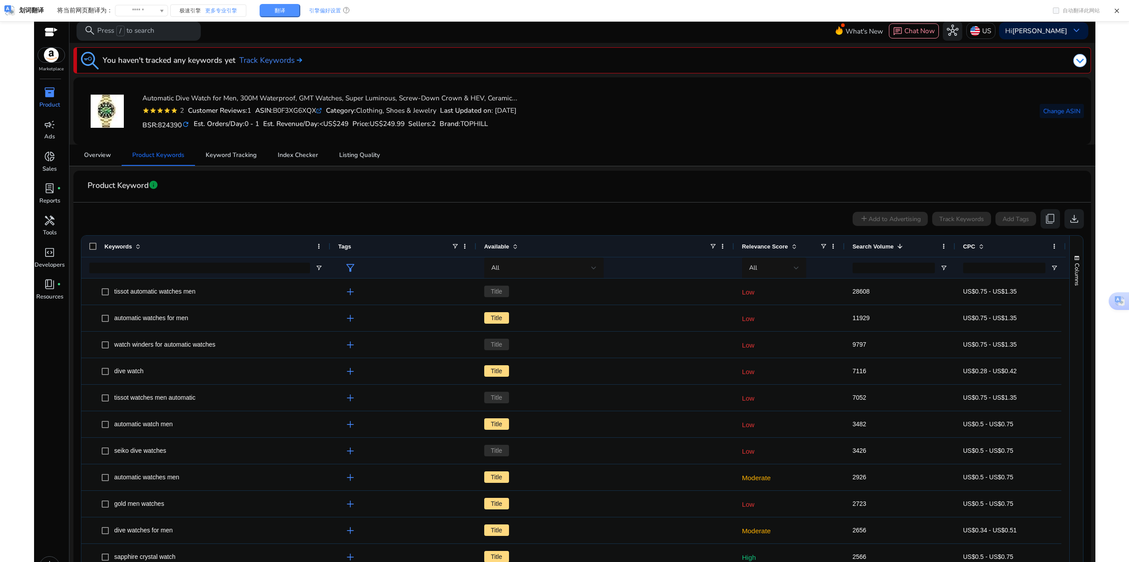
drag, startPoint x: 424, startPoint y: 223, endPoint x: 674, endPoint y: 213, distance: 250.1
click at [674, 213] on div "add Add to Advertising Track Keywords Add Tags content_copy download" at bounding box center [582, 218] width 1003 height 19
click at [235, 153] on span "Keyword Tracking" at bounding box center [231, 155] width 51 height 6
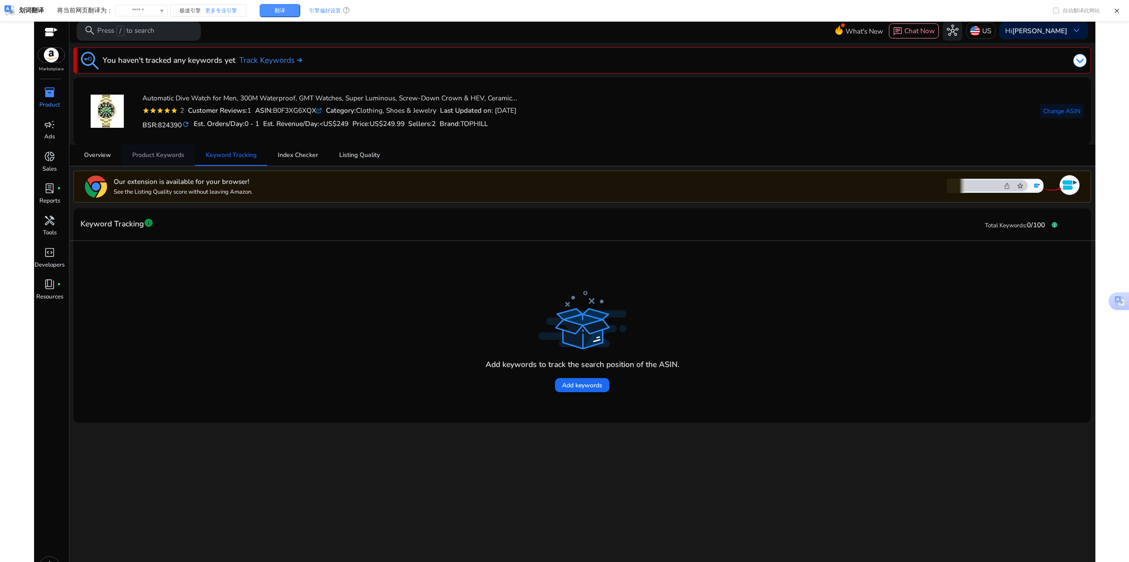
click at [163, 157] on span "Product Keywords" at bounding box center [158, 155] width 52 height 6
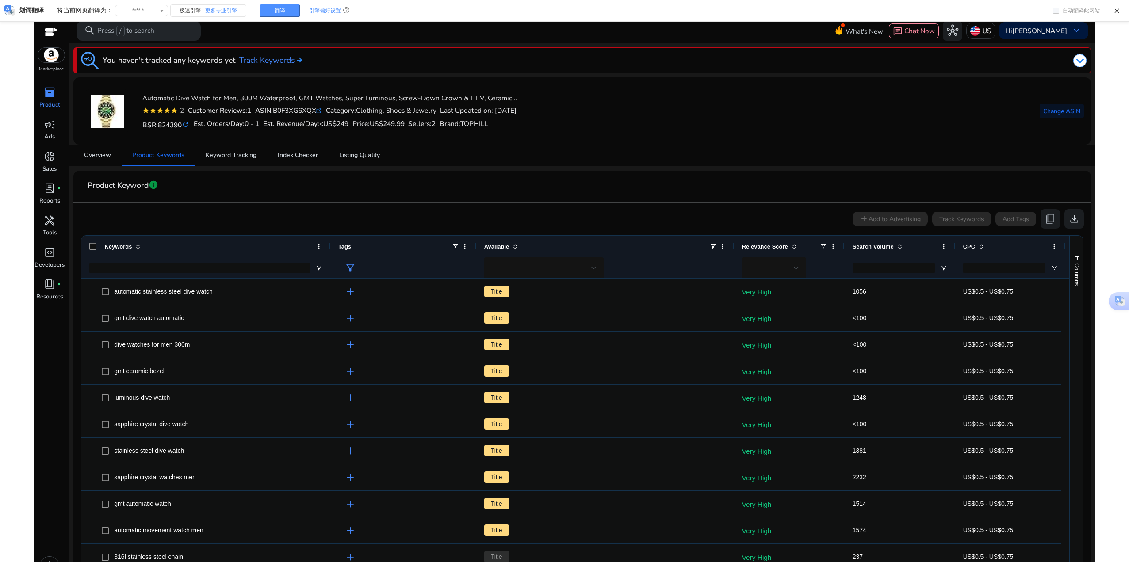
click at [899, 248] on span at bounding box center [900, 246] width 7 height 7
click at [886, 247] on span "Search Volume" at bounding box center [873, 246] width 41 height 7
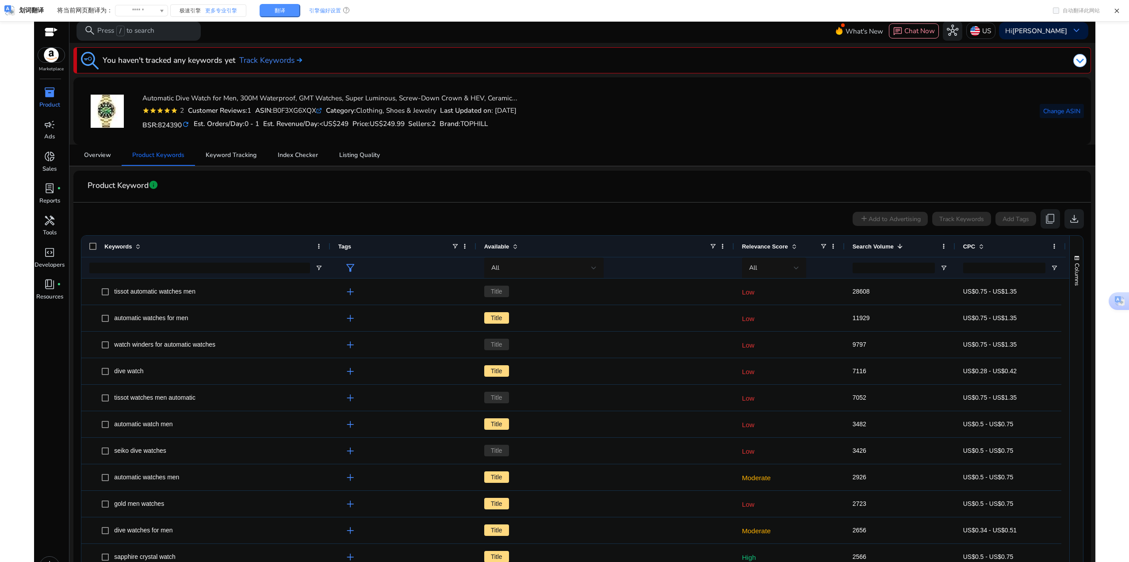
click at [154, 185] on span "info" at bounding box center [154, 185] width 10 height 10
click at [317, 167] on link "Learn More arrow_forward" at bounding box center [319, 169] width 45 height 10
click at [230, 152] on span "Keyword Tracking" at bounding box center [231, 155] width 51 height 6
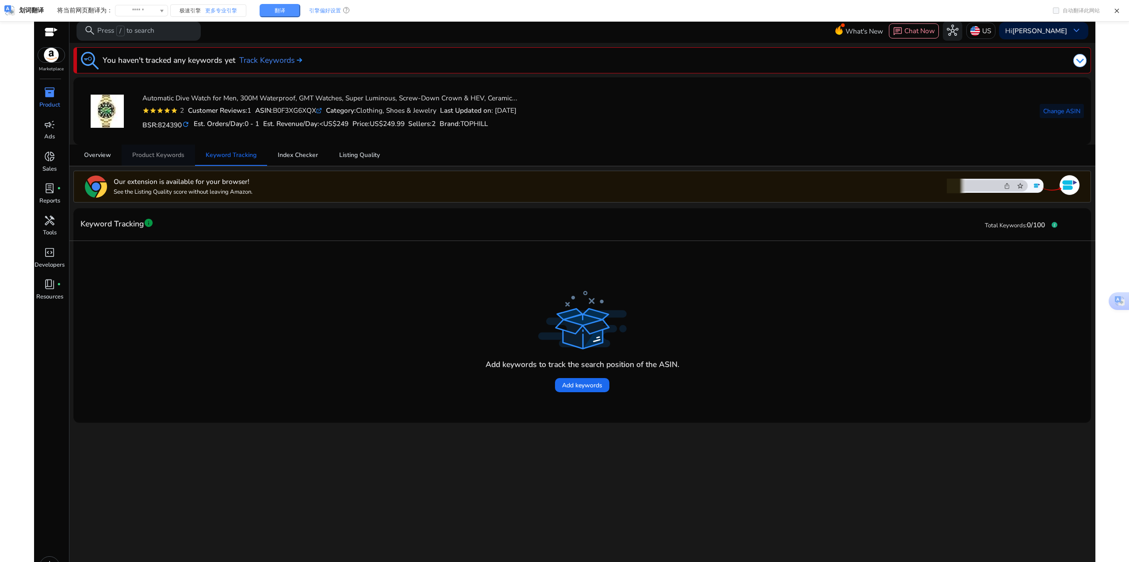
click at [174, 154] on span "Product Keywords" at bounding box center [158, 155] width 52 height 6
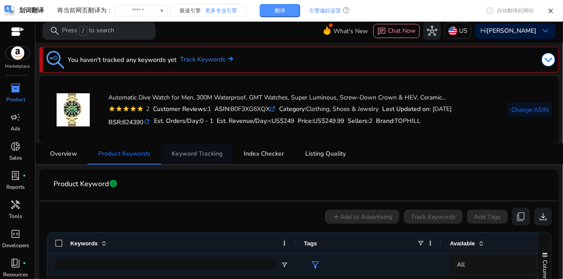
click at [202, 151] on span "Keyword Tracking" at bounding box center [197, 154] width 51 height 6
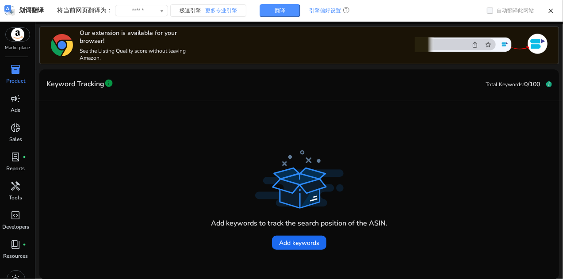
scroll to position [36, 0]
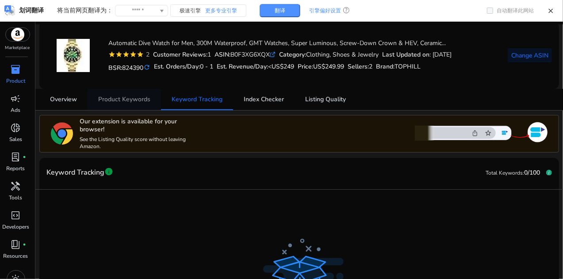
click at [124, 103] on span "Product Keywords" at bounding box center [124, 99] width 52 height 21
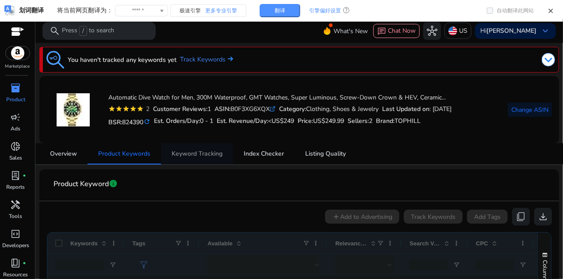
scroll to position [133, 0]
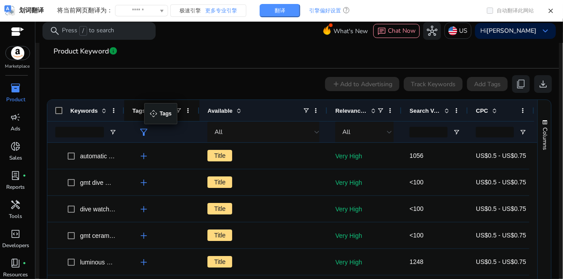
drag, startPoint x: 124, startPoint y: 107, endPoint x: 133, endPoint y: 105, distance: 8.5
click at [154, 109] on div "Tags" at bounding box center [161, 110] width 75 height 21
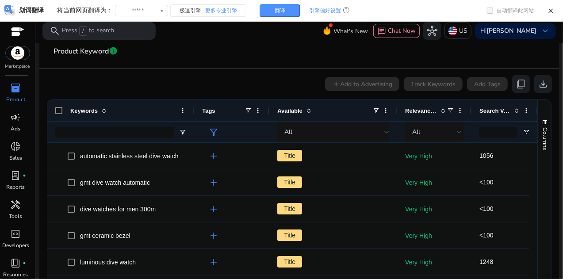
drag, startPoint x: 123, startPoint y: 108, endPoint x: 193, endPoint y: 115, distance: 70.3
click at [193, 115] on div at bounding box center [194, 110] width 4 height 21
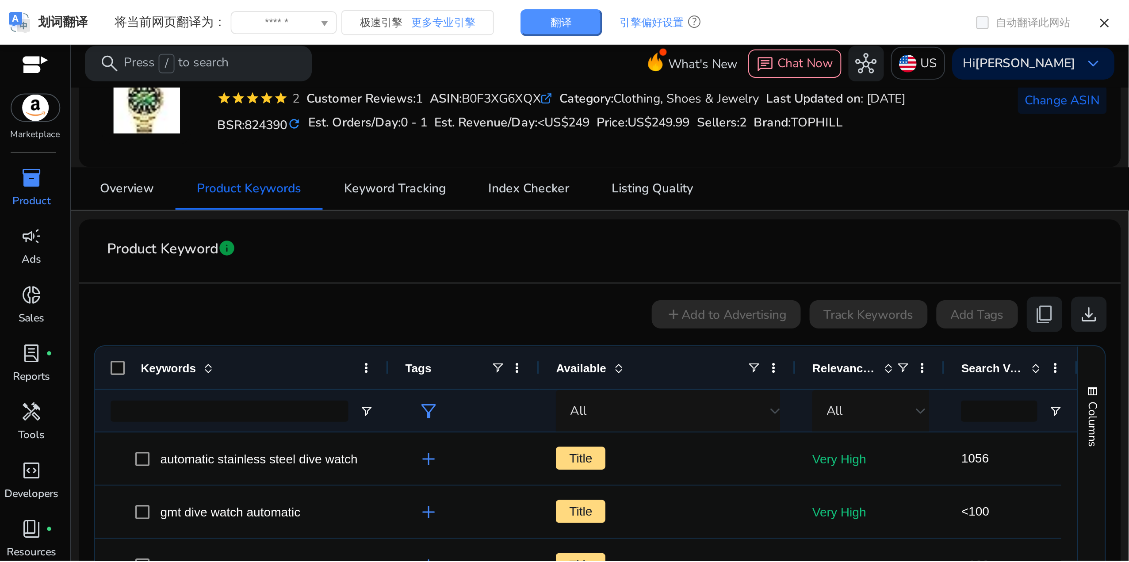
scroll to position [0, 0]
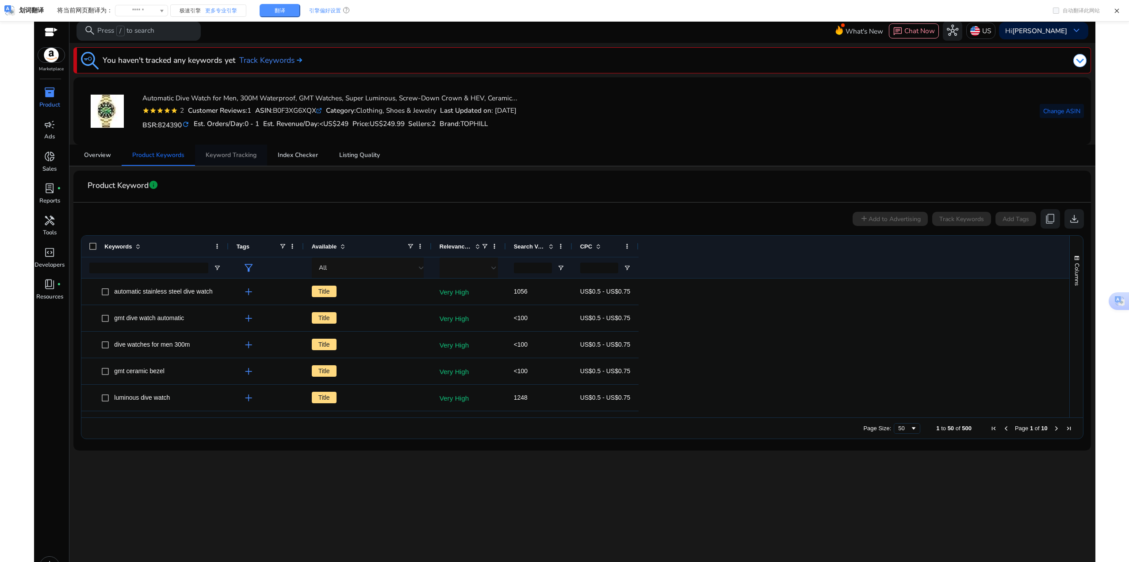
click at [234, 154] on span "Keyword Tracking" at bounding box center [231, 155] width 51 height 6
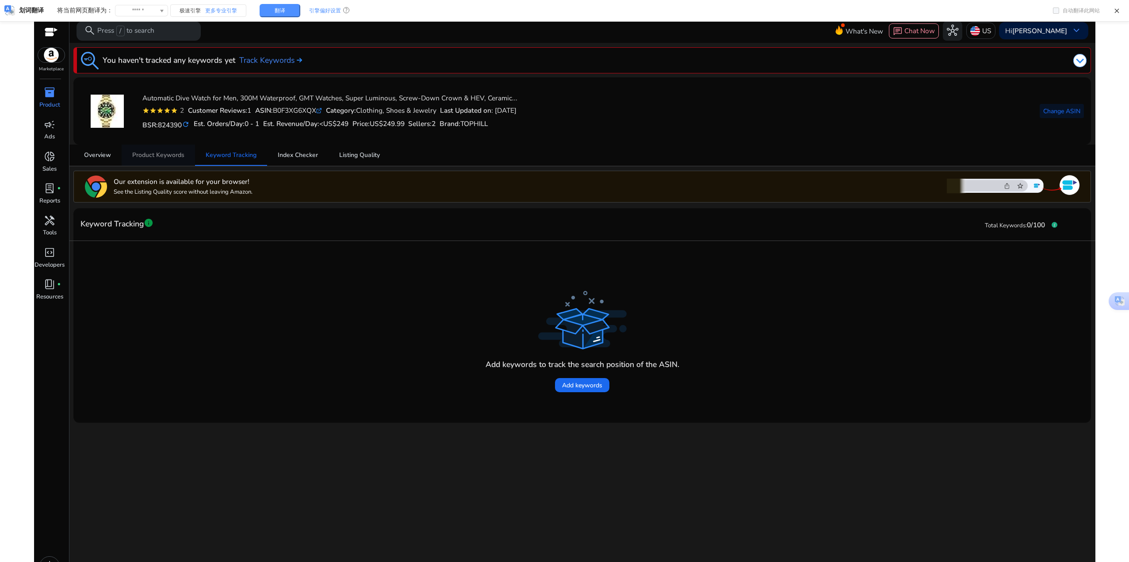
click at [163, 153] on span "Product Keywords" at bounding box center [158, 155] width 52 height 6
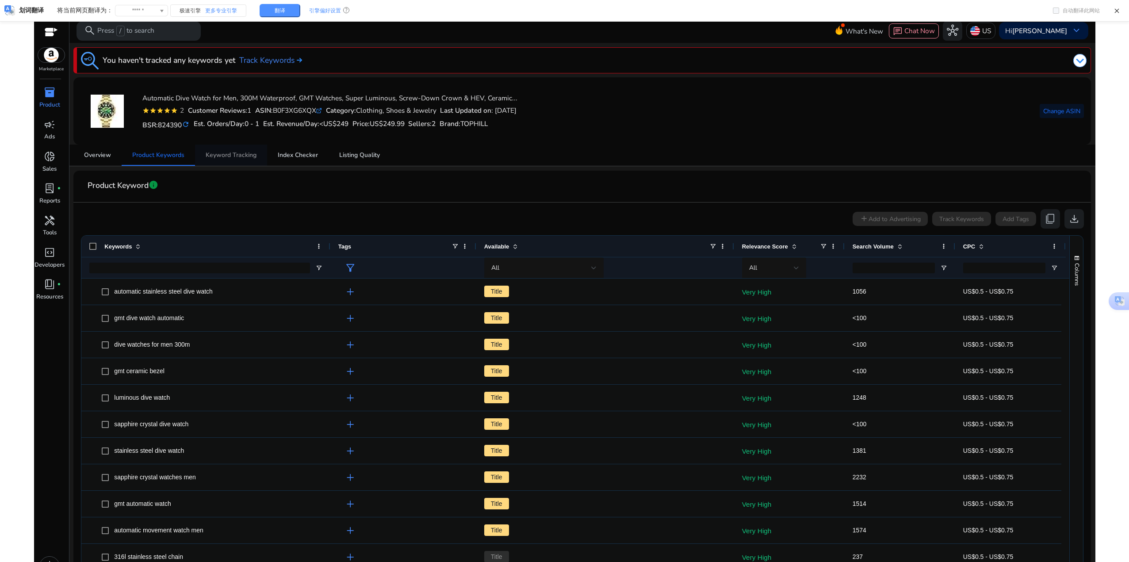
click at [222, 152] on span "Keyword Tracking" at bounding box center [231, 155] width 51 height 6
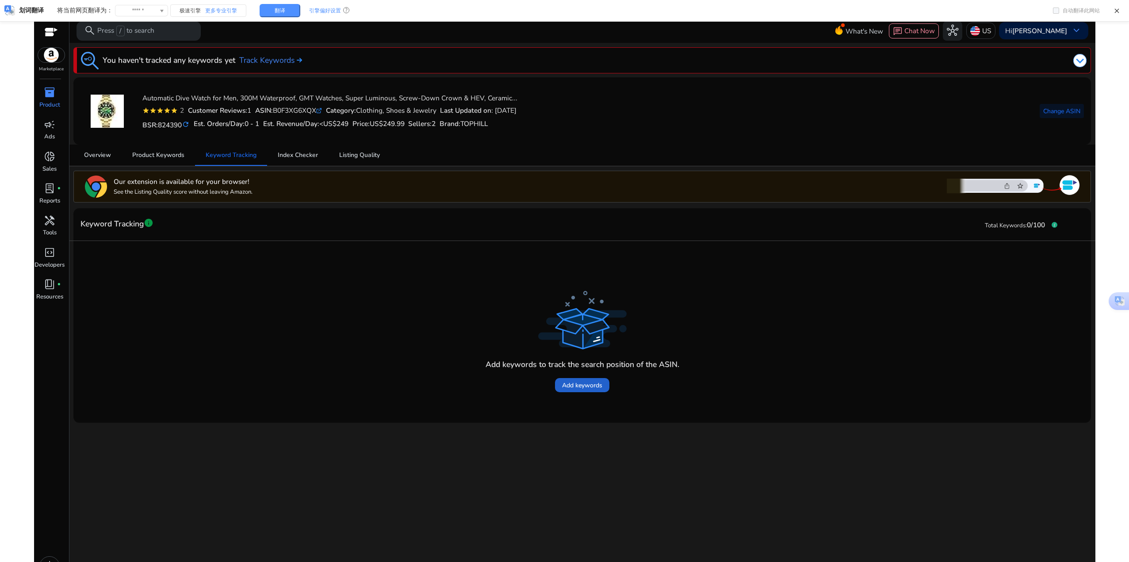
click at [582, 390] on span "Add keywords" at bounding box center [582, 385] width 40 height 9
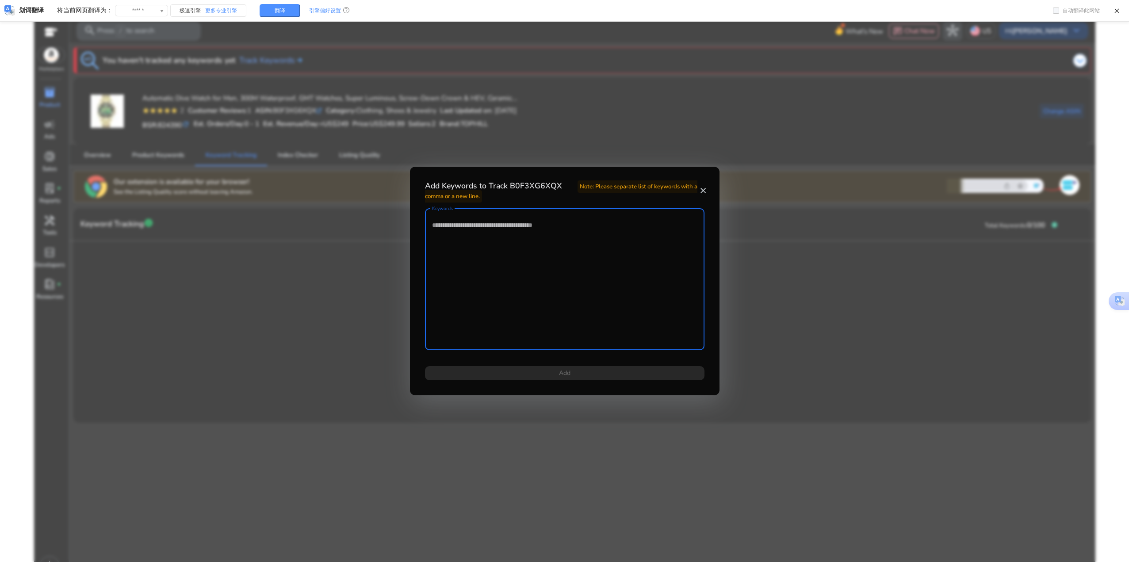
click at [543, 249] on textarea "Keywords" at bounding box center [564, 279] width 265 height 133
type textarea "**********"
click at [596, 374] on span at bounding box center [565, 373] width 280 height 21
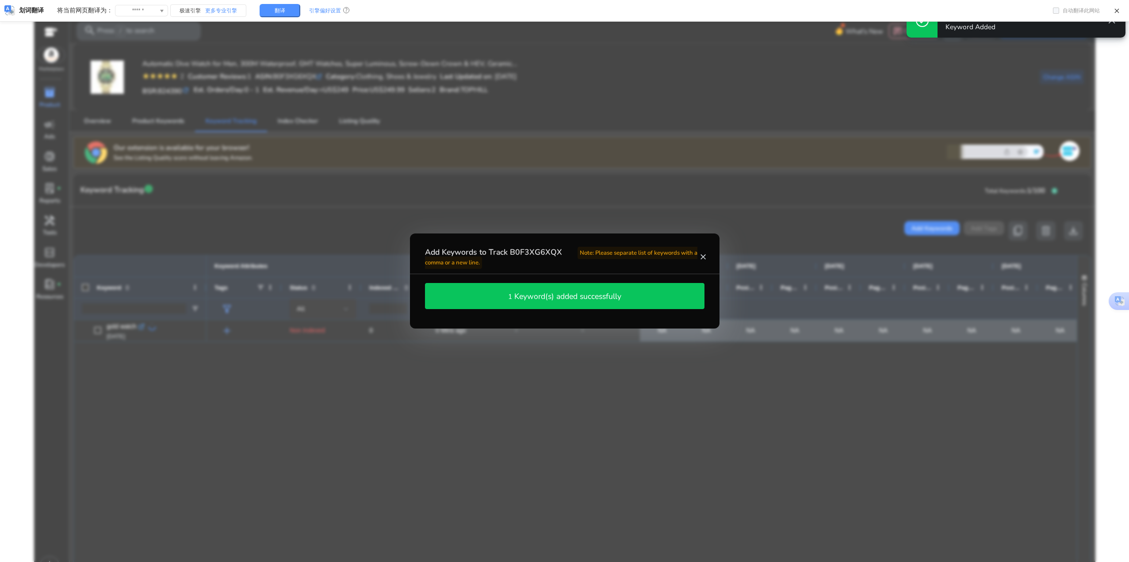
click at [703, 259] on mat-icon "close" at bounding box center [704, 257] width 8 height 9
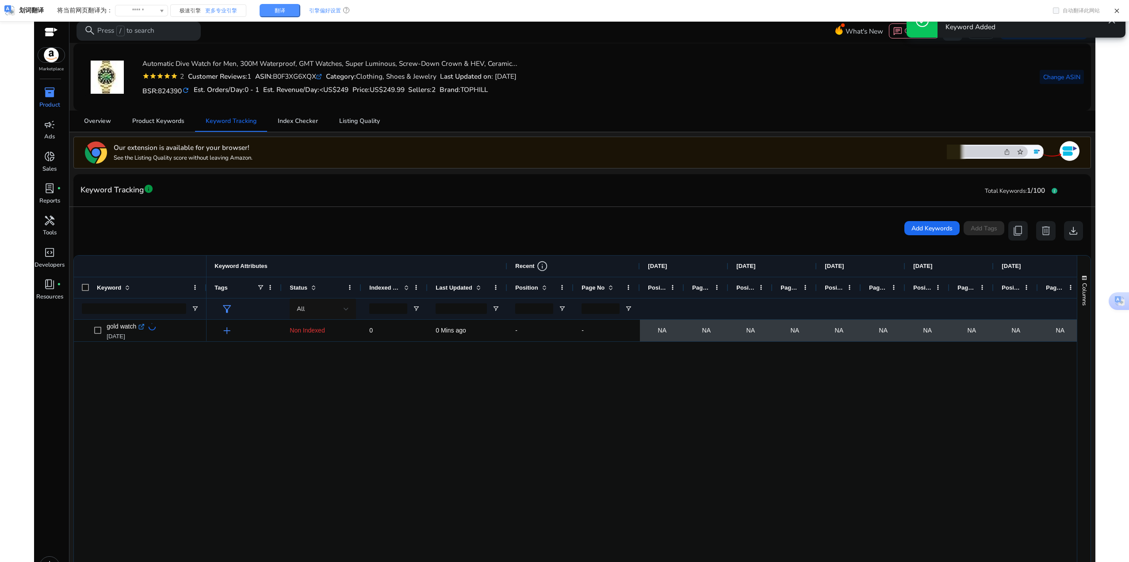
click at [510, 435] on div "add Non Indexed 0 0 Mins ago - - NA NA NA NA NA NA NA NA NA NA NA NA" at bounding box center [642, 521] width 870 height 402
click at [591, 357] on div "add Non Indexed 0 0 Mins ago - - NA NA NA NA NA NA NA NA NA NA NA NA" at bounding box center [642, 521] width 870 height 402
click at [515, 411] on div "add Non Indexed 0 0 Mins ago - - NA NA NA NA NA NA NA NA NA NA NA NA" at bounding box center [642, 521] width 870 height 402
click at [173, 115] on span "Product Keywords" at bounding box center [158, 121] width 52 height 21
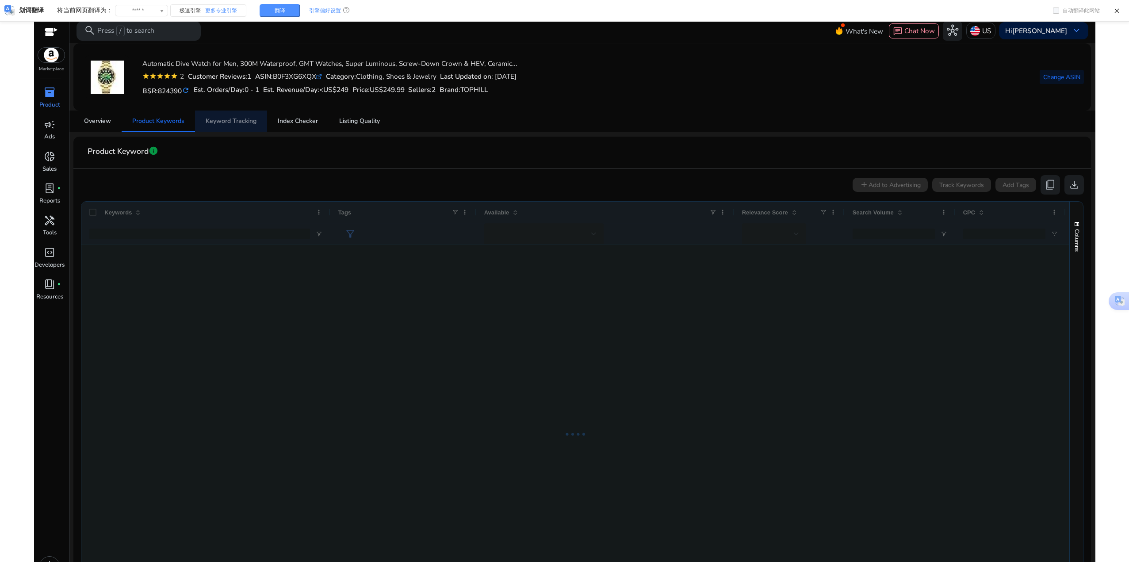
click at [232, 118] on span "Keyword Tracking" at bounding box center [231, 121] width 51 height 6
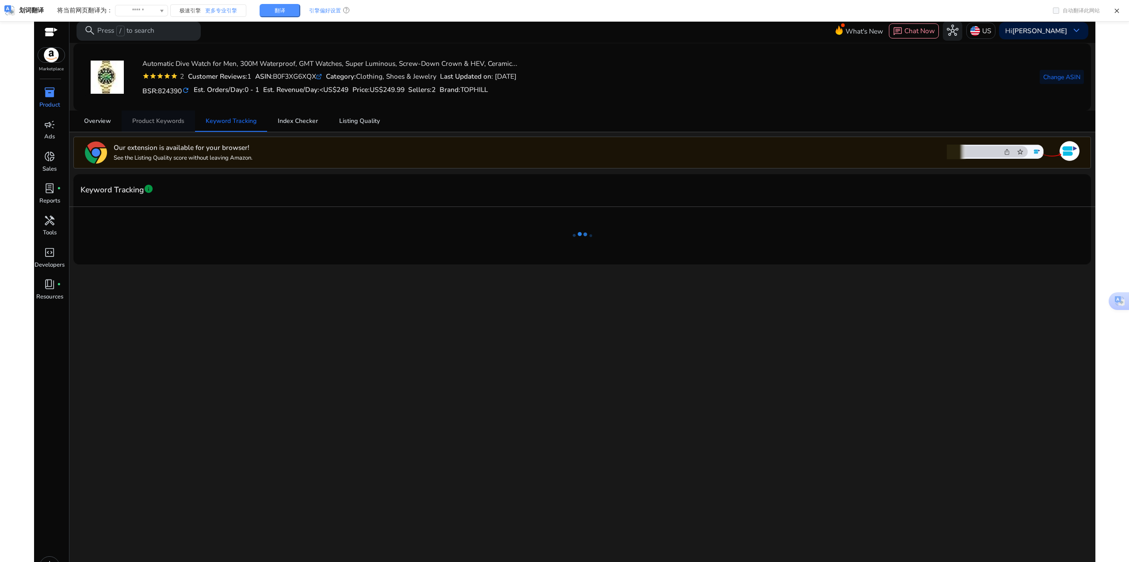
click at [177, 121] on span "Product Keywords" at bounding box center [158, 121] width 52 height 6
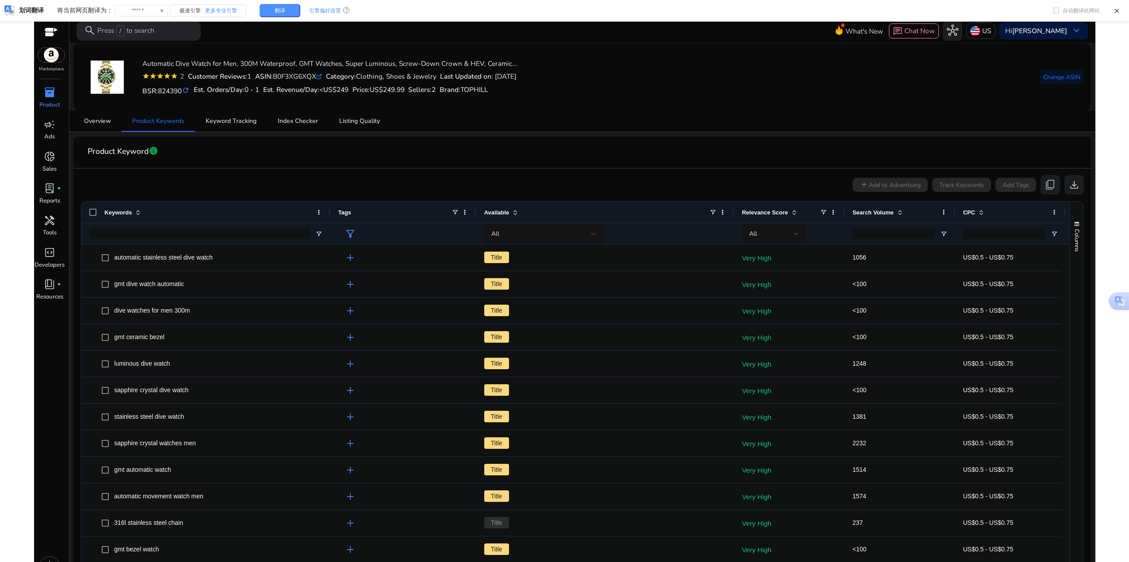
click at [699, 119] on div "Overview Product Keywords Keyword Tracking Index Checker Listing Quality" at bounding box center [582, 121] width 1018 height 21
click at [231, 119] on span "Keyword Tracking" at bounding box center [231, 121] width 51 height 6
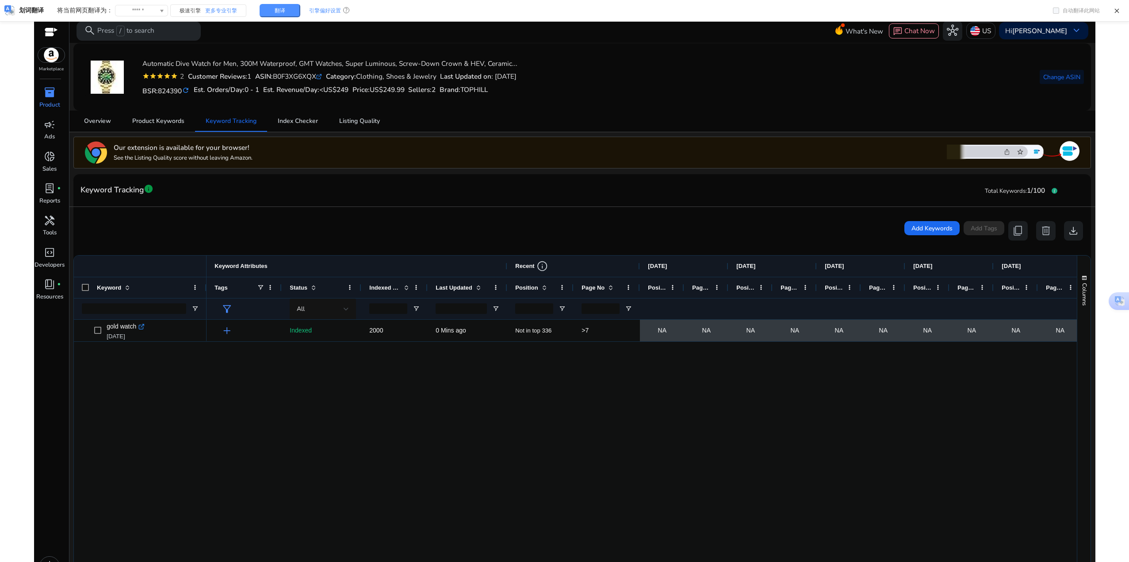
click at [377, 419] on div "add Indexed 2000 0 Mins ago Not in top 336 >7 NA NA NA NA NA NA NA NA NA NA NA …" at bounding box center [642, 521] width 870 height 402
click at [162, 120] on span "Product Keywords" at bounding box center [158, 121] width 52 height 6
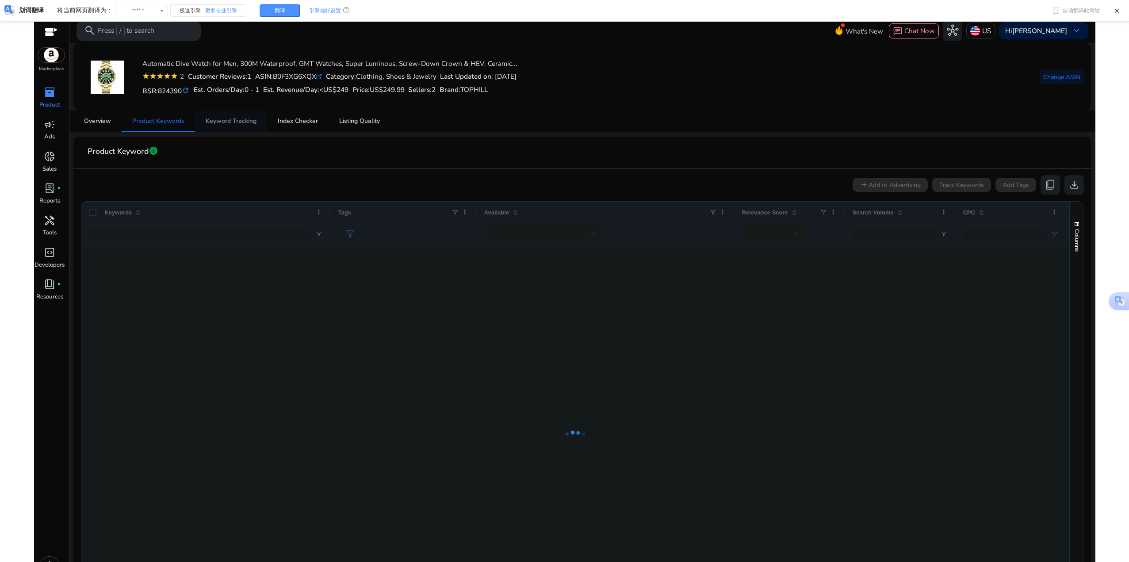
click at [230, 118] on span "Keyword Tracking" at bounding box center [231, 121] width 51 height 6
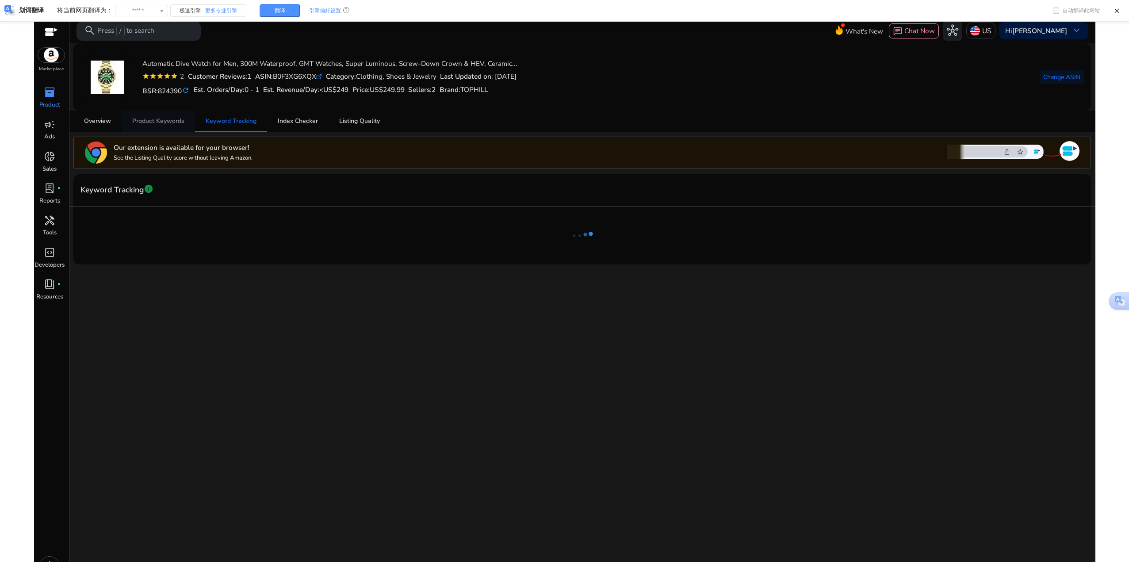
click at [148, 123] on span "Product Keywords" at bounding box center [158, 121] width 52 height 6
click at [164, 120] on span "Product Keywords" at bounding box center [158, 121] width 52 height 6
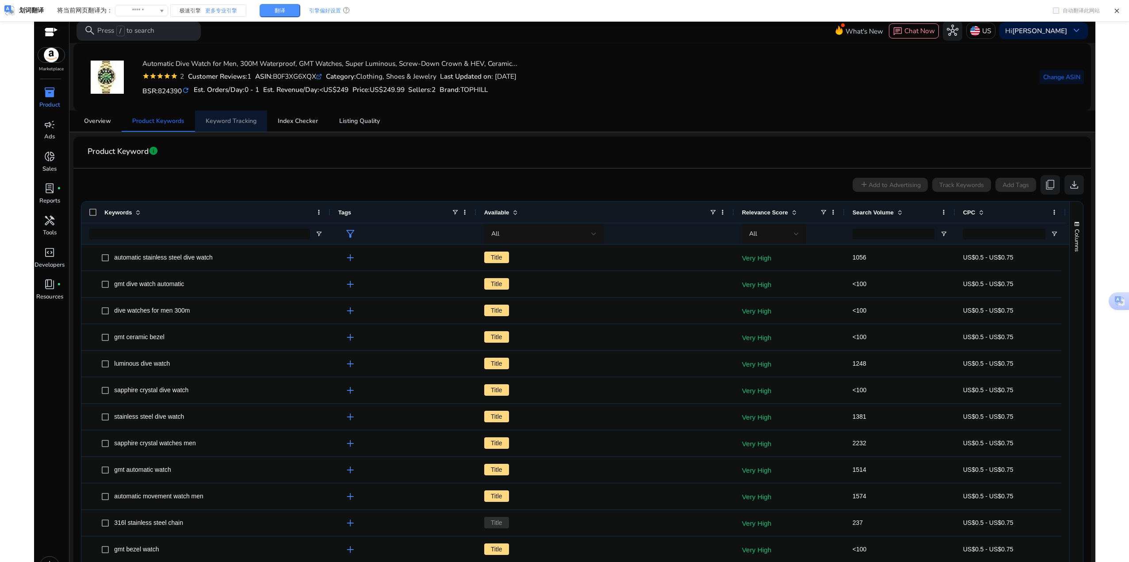
click at [242, 119] on span "Keyword Tracking" at bounding box center [231, 121] width 51 height 6
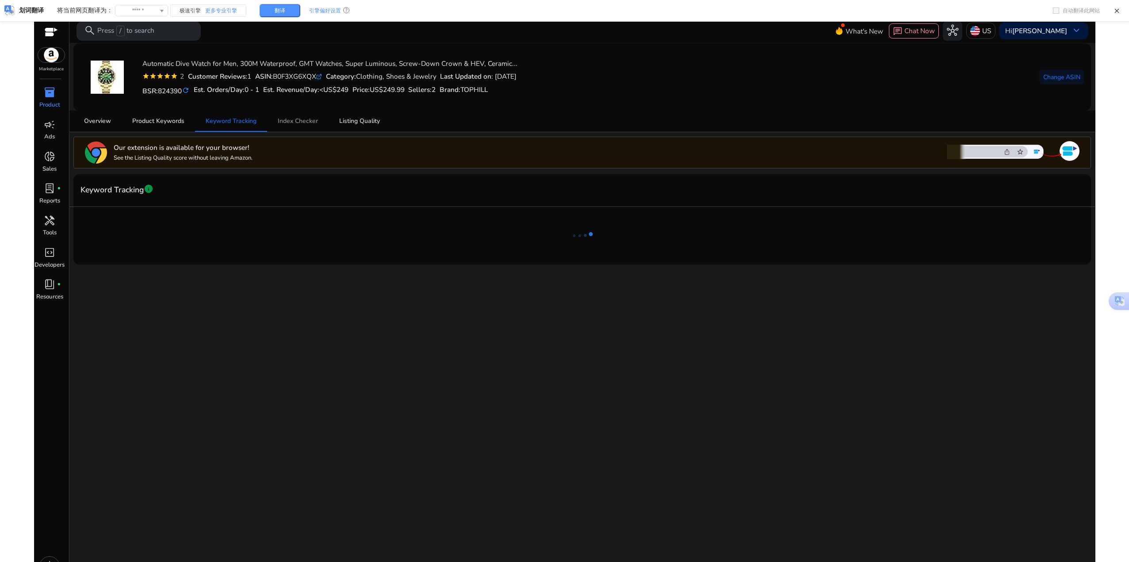
click at [297, 119] on span "Index Checker" at bounding box center [298, 121] width 40 height 6
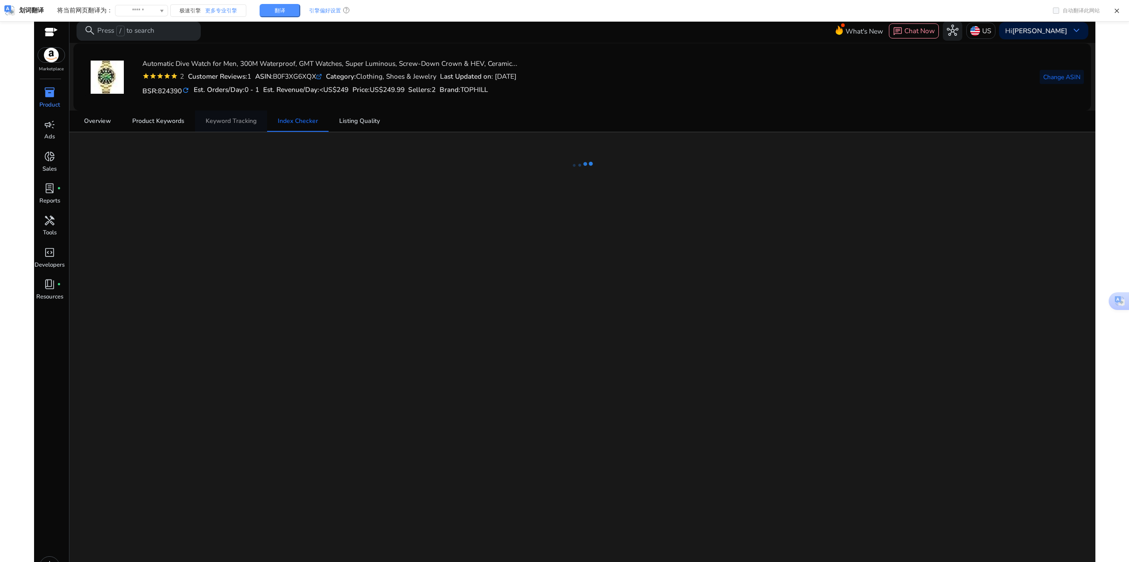
click at [234, 124] on span "Keyword Tracking" at bounding box center [231, 121] width 51 height 6
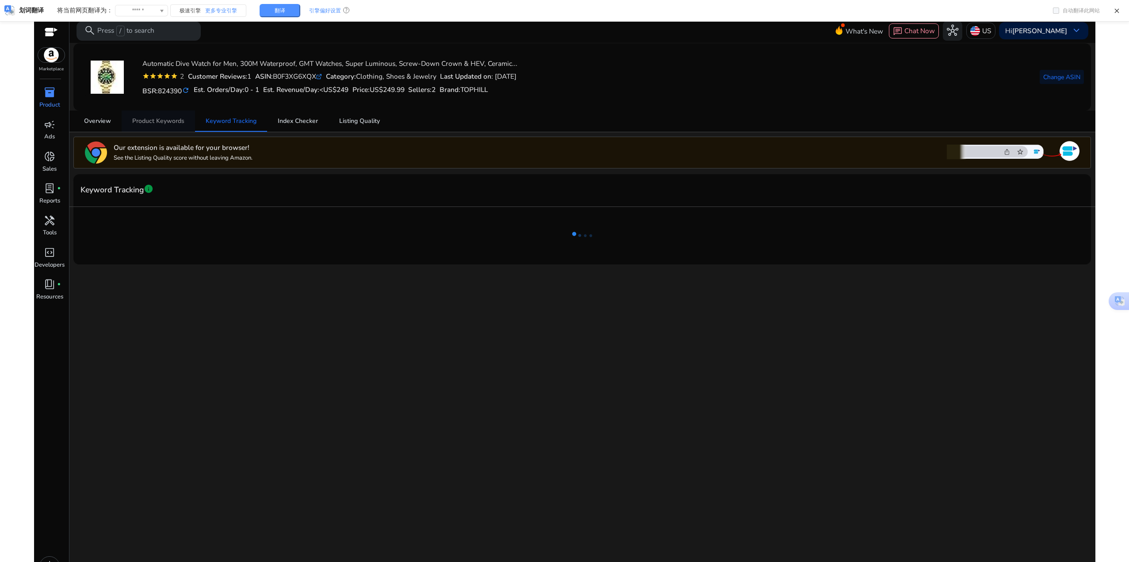
click at [149, 121] on span "Product Keywords" at bounding box center [158, 121] width 52 height 6
click at [170, 122] on span "Product Keywords" at bounding box center [158, 121] width 52 height 6
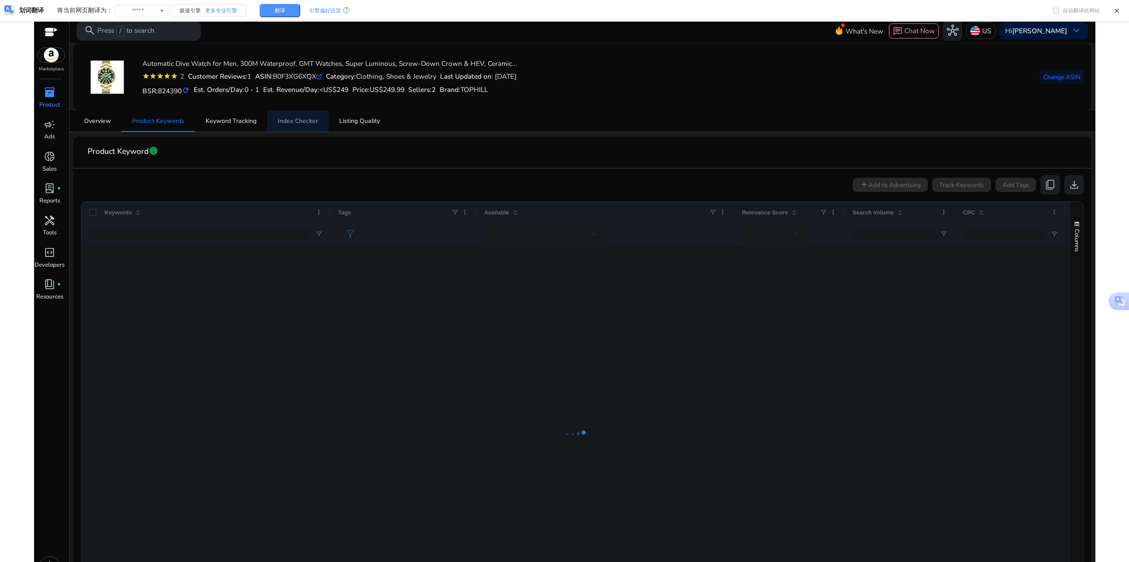
click at [296, 120] on span "Index Checker" at bounding box center [298, 121] width 40 height 6
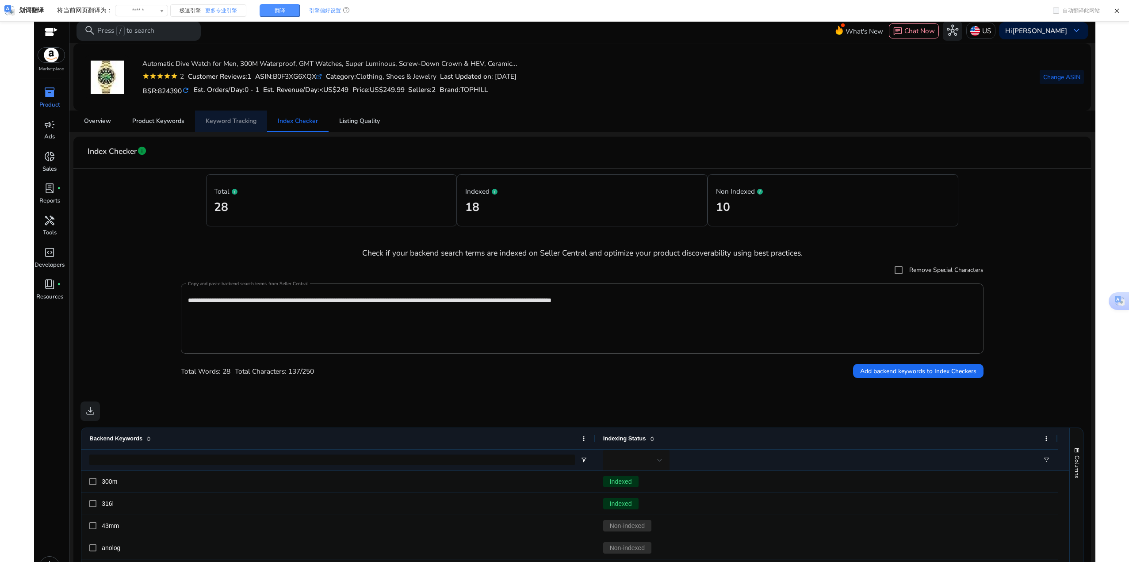
click at [216, 118] on span "Keyword Tracking" at bounding box center [231, 121] width 51 height 6
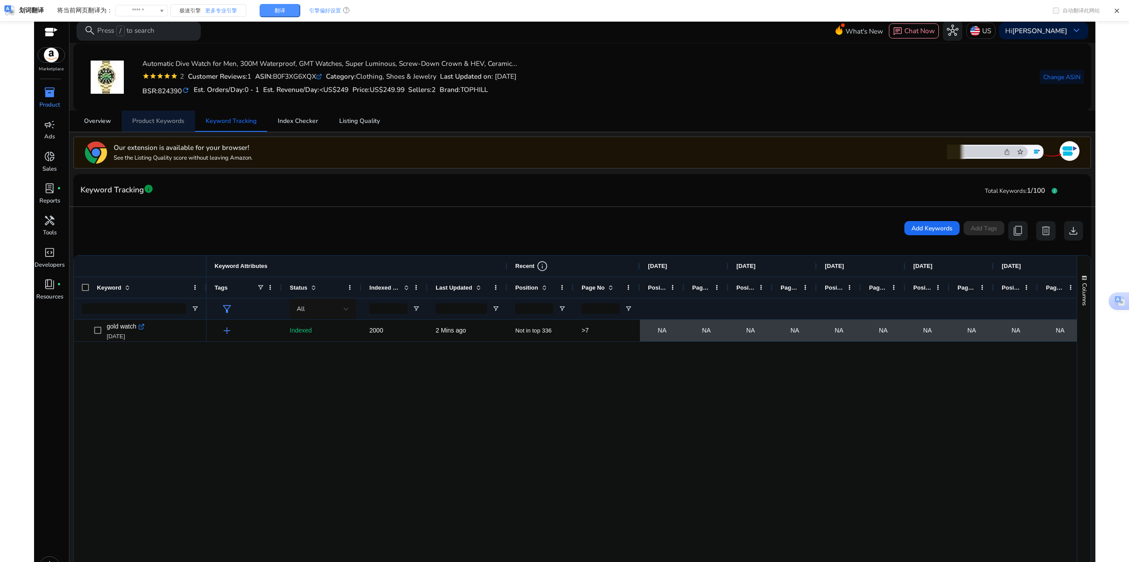
click at [170, 122] on span "Product Keywords" at bounding box center [158, 121] width 52 height 6
